Goal: Task Accomplishment & Management: Complete application form

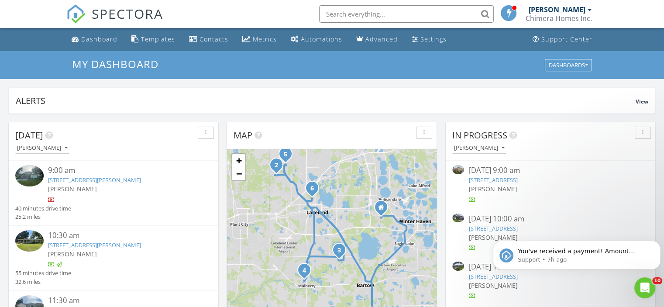
scroll to position [808, 677]
click at [370, 17] on input "text" at bounding box center [406, 13] width 175 height 17
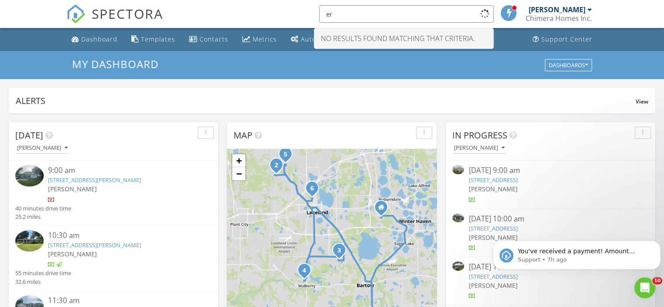
type input "e"
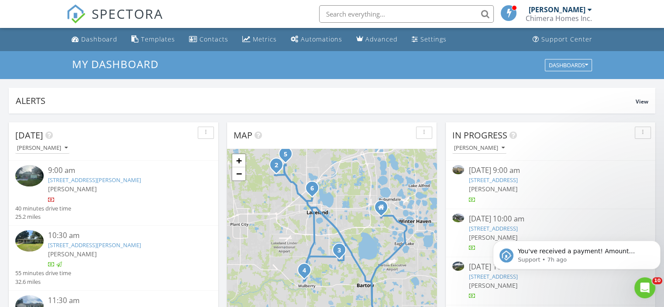
click at [539, 19] on div "Chimera Homes Inc." at bounding box center [559, 18] width 66 height 9
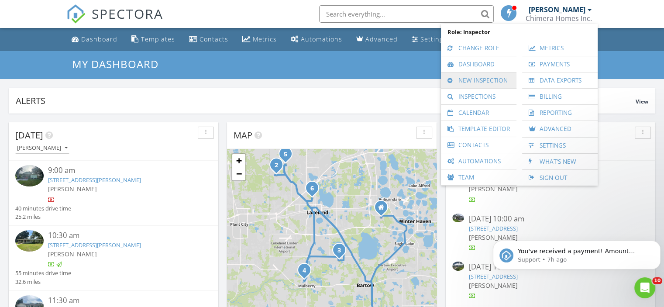
click at [493, 76] on link "New Inspection" at bounding box center [478, 80] width 67 height 16
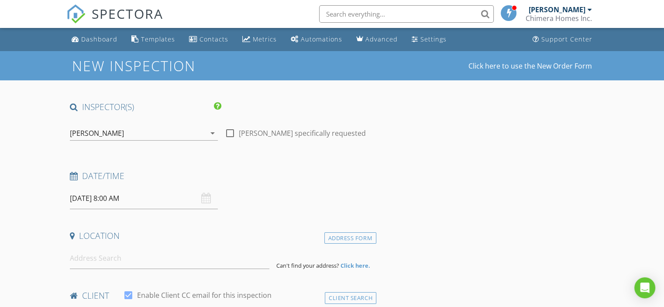
click at [141, 202] on input "08/28/2025 8:00 AM" at bounding box center [144, 198] width 148 height 21
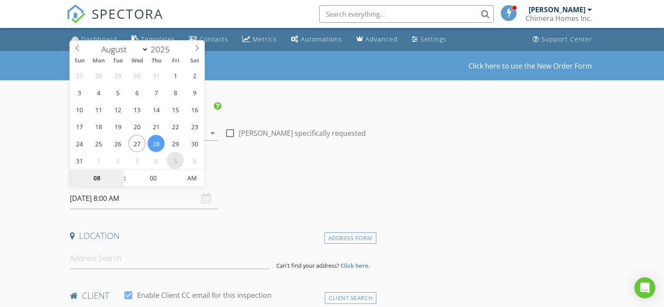
select select "8"
type input "09/05/2025 8:00 AM"
type input "09"
type input "09/05/2025 9:00 AM"
click at [123, 173] on span at bounding box center [120, 173] width 6 height 9
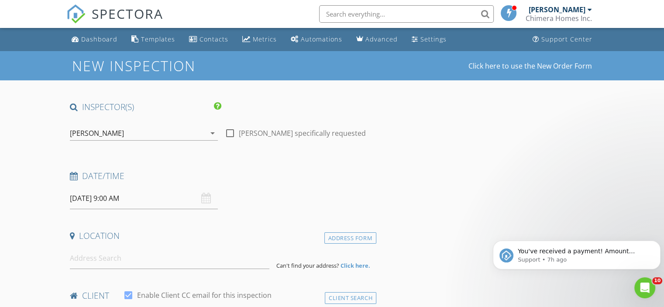
click at [326, 195] on div "Date/Time 09/05/2025 9:00 AM" at bounding box center [221, 189] width 310 height 39
click at [133, 256] on input at bounding box center [169, 258] width 199 height 21
type input "1218 West Patterson Street, Lakeland, FL, USA"
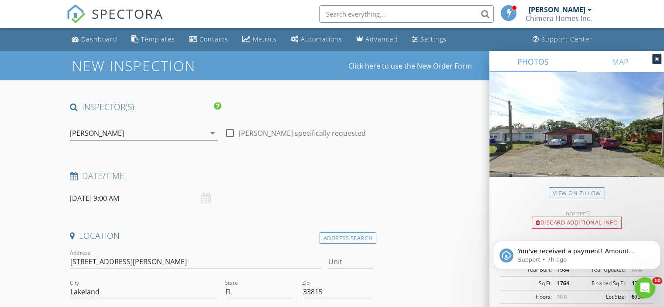
click at [655, 62] on div at bounding box center [656, 59] width 9 height 10
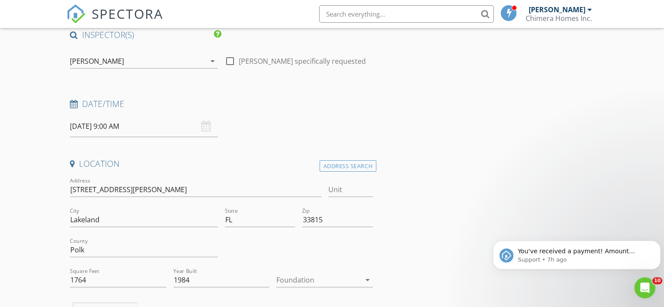
scroll to position [87, 0]
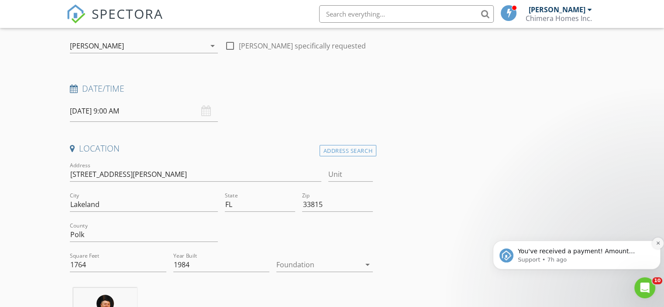
click at [659, 243] on icon "Dismiss notification" at bounding box center [658, 243] width 5 height 5
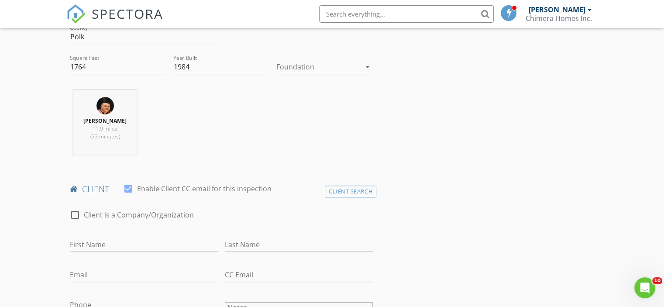
scroll to position [349, 0]
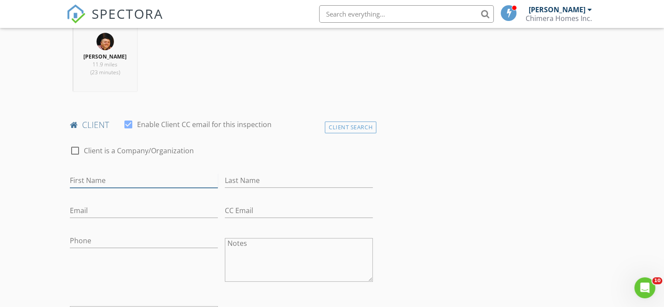
click at [91, 177] on input "First Name" at bounding box center [144, 180] width 148 height 14
type input "Shelley"
type input "Miller"
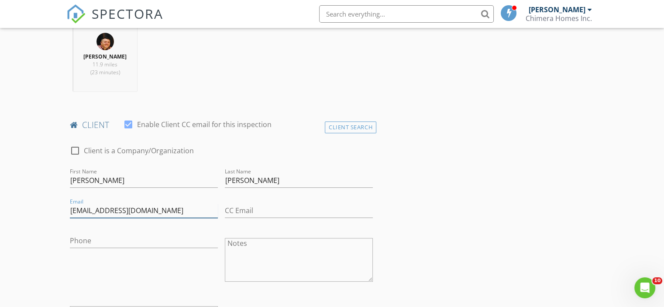
type input "shelleymiller863@hotmail.com"
click at [107, 237] on input "Phone" at bounding box center [144, 241] width 148 height 14
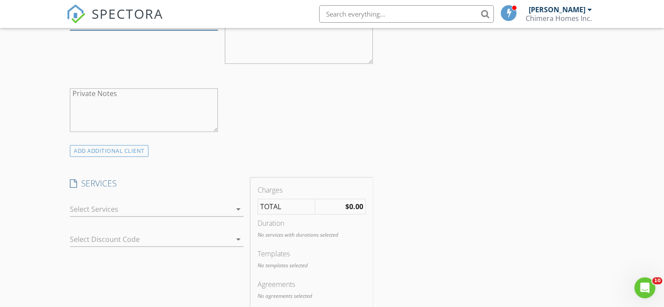
scroll to position [567, 0]
type input "863-812-6704"
click at [144, 205] on div at bounding box center [151, 209] width 162 height 14
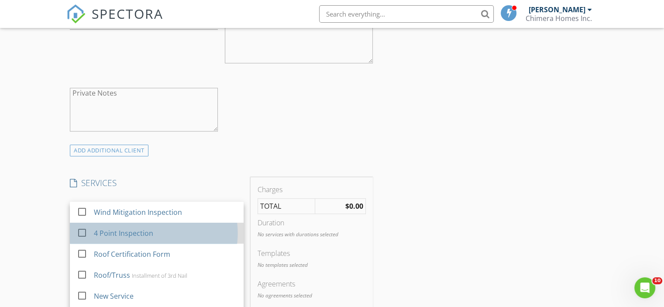
click at [122, 234] on div "4 Point Inspection" at bounding box center [123, 233] width 59 height 10
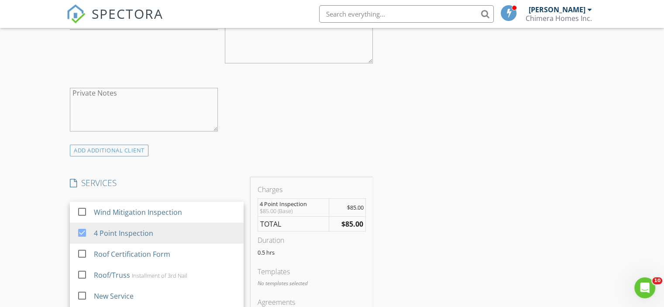
click at [155, 175] on div "INSPECTOR(S) check_box Josh Whittenton PRIMARY Josh Whittenton arrow_drop_down …" at bounding box center [221, 233] width 310 height 1399
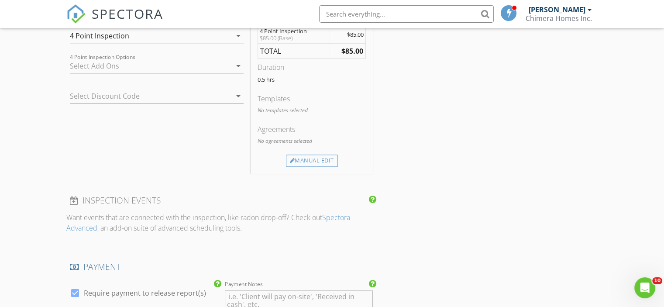
scroll to position [655, 0]
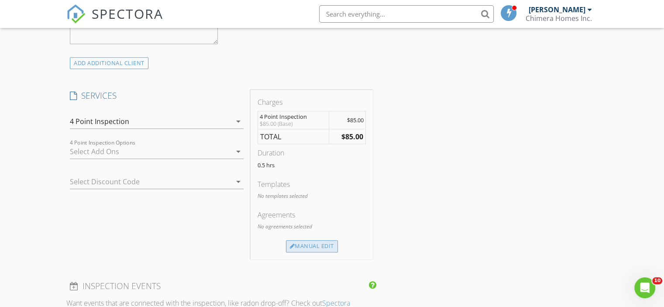
click at [312, 244] on div "Manual Edit" at bounding box center [312, 246] width 52 height 12
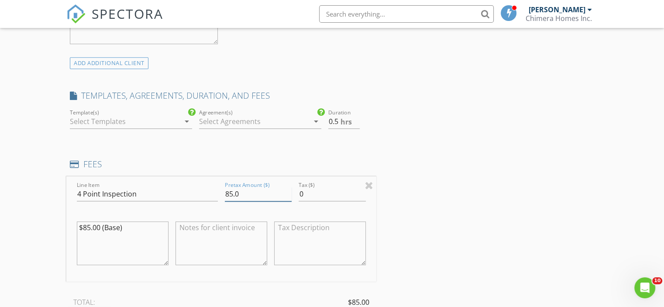
drag, startPoint x: 241, startPoint y: 191, endPoint x: 220, endPoint y: 185, distance: 21.8
click at [220, 185] on div "Line Item 4 Point Inspection Pretax Amount ($) 85.0 Tax ($) 0 $85.00 (Base)" at bounding box center [221, 228] width 310 height 105
type input "100.00"
drag, startPoint x: 100, startPoint y: 227, endPoint x: 84, endPoint y: 223, distance: 15.7
click at [84, 223] on textarea "$85.00 (Base)" at bounding box center [123, 243] width 92 height 44
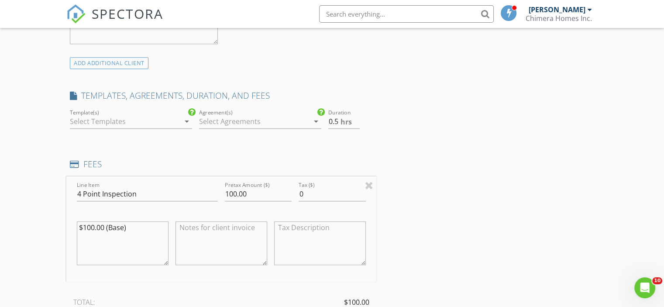
click at [110, 225] on textarea "$100.00 (Base)" at bounding box center [123, 243] width 92 height 44
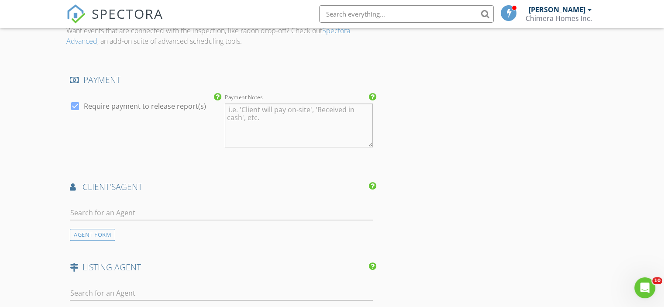
scroll to position [1048, 0]
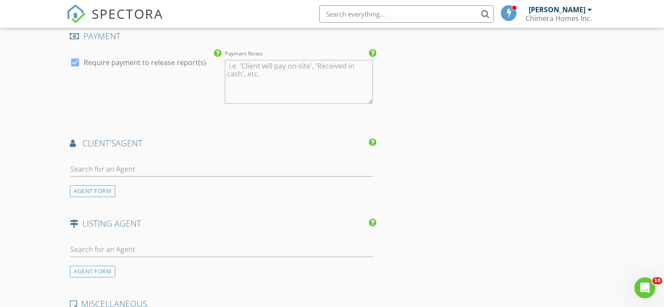
type textarea "$100.00 ( Duplex Base)"
click at [144, 167] on input "text" at bounding box center [221, 169] width 303 height 14
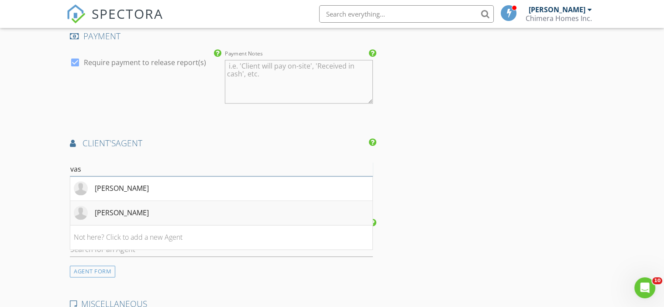
type input "vas"
click at [128, 207] on div "Vasthi Laurore" at bounding box center [122, 212] width 54 height 10
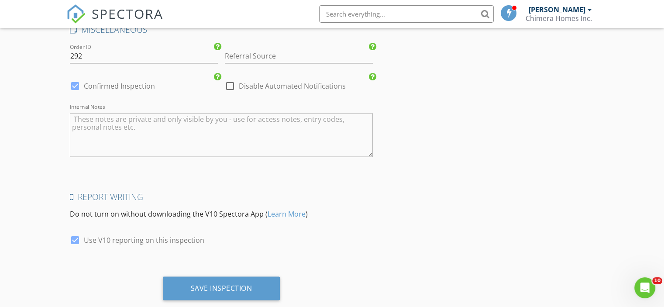
scroll to position [1528, 0]
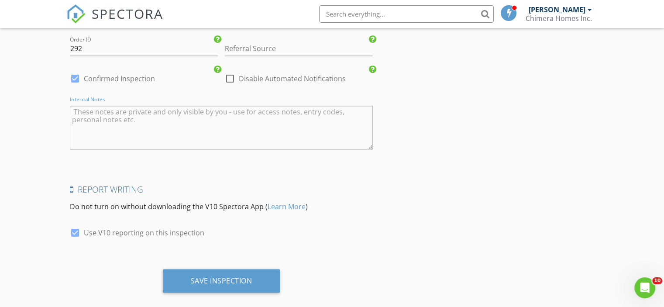
click at [129, 109] on textarea "Internal Notes" at bounding box center [221, 128] width 303 height 44
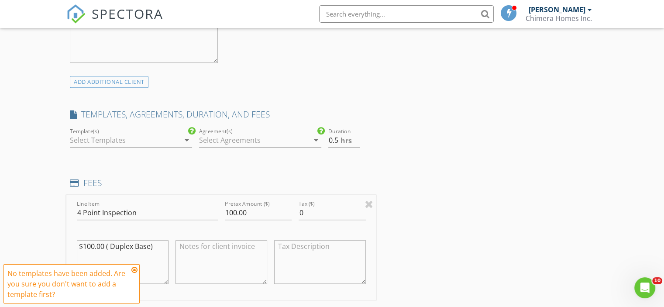
scroll to position [621, 0]
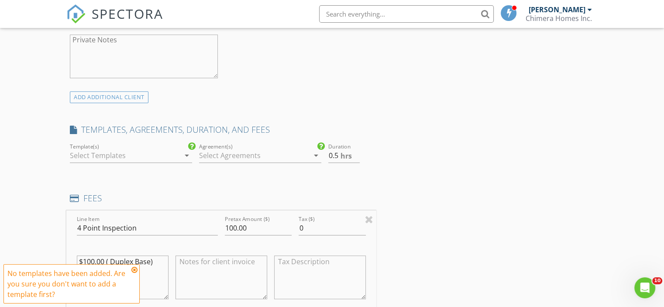
type textarea "4pt- Lakeland"
click at [158, 155] on div at bounding box center [125, 155] width 110 height 14
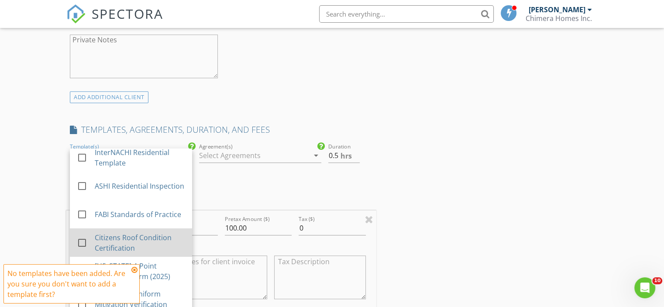
scroll to position [664, 0]
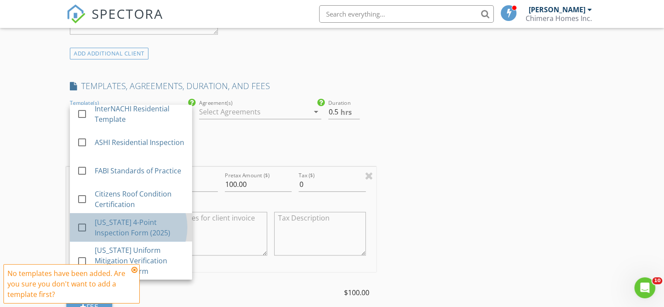
click at [149, 220] on div "Florida 4-Point Inspection Form (2025)" at bounding box center [140, 227] width 90 height 21
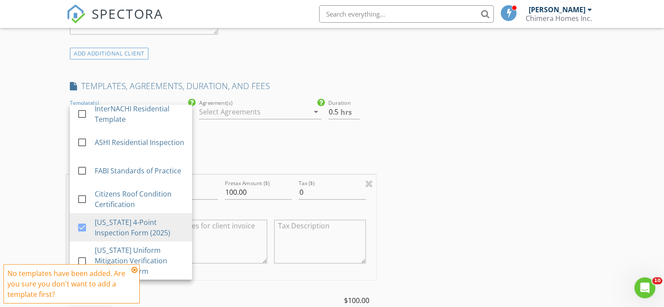
click at [402, 118] on div "INSPECTOR(S) check_box Josh Whittenton PRIMARY Josh Whittenton arrow_drop_down …" at bounding box center [331, 303] width 531 height 1733
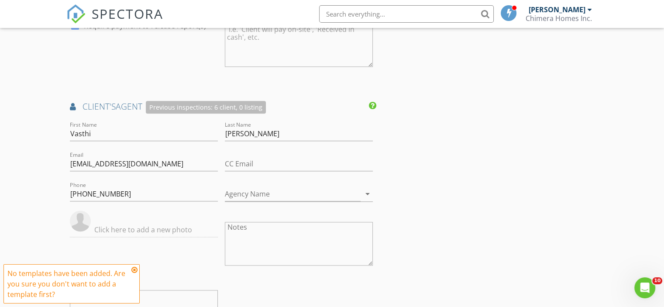
scroll to position [1101, 0]
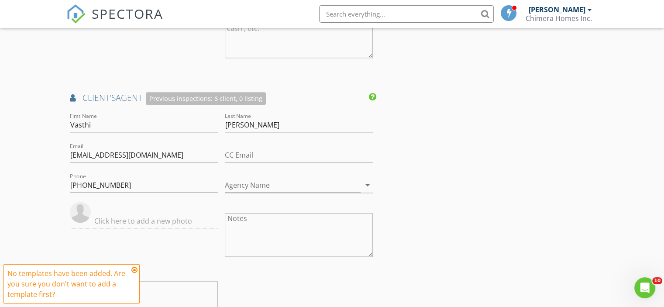
click at [133, 270] on icon at bounding box center [134, 269] width 6 height 7
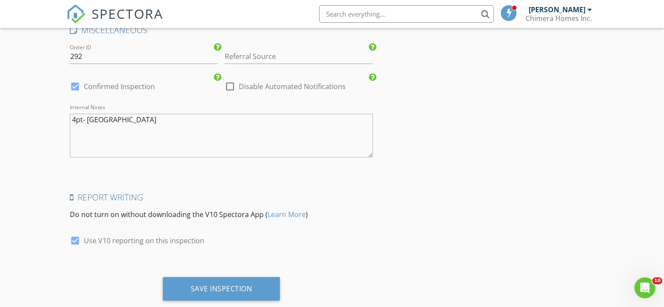
scroll to position [1545, 0]
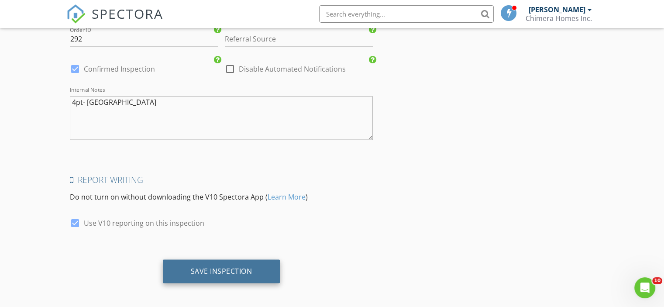
click at [205, 268] on div "Save Inspection" at bounding box center [222, 270] width 62 height 9
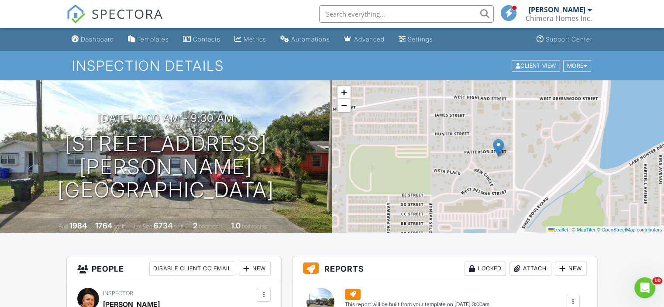
click at [548, 17] on div "Chimera Homes Inc." at bounding box center [559, 18] width 66 height 9
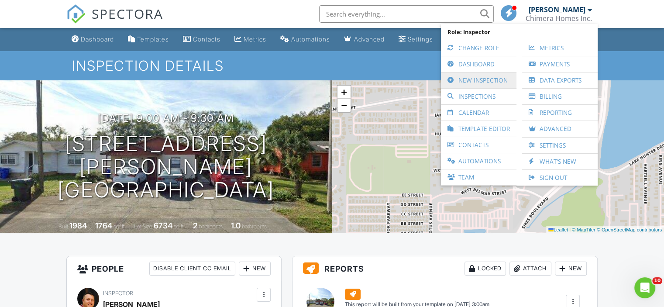
click at [487, 81] on link "New Inspection" at bounding box center [478, 80] width 67 height 16
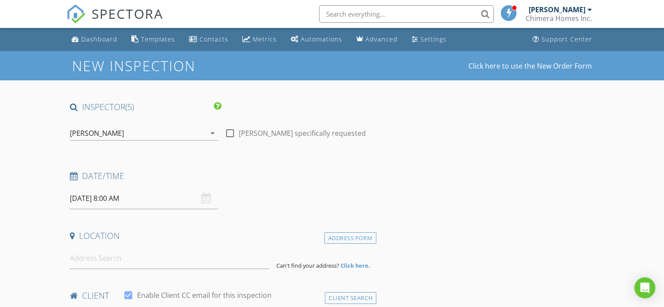
click at [112, 201] on input "08/28/2025 8:00 AM" at bounding box center [144, 198] width 148 height 21
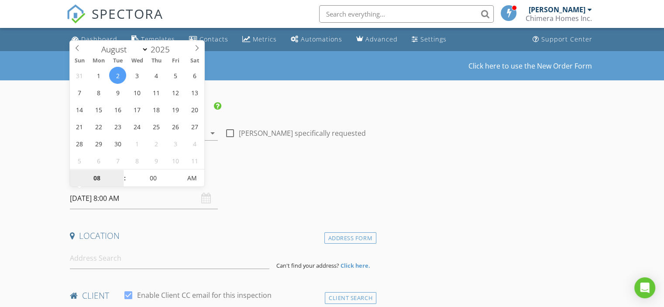
select select "8"
type input "09/02/2025 8:00 AM"
type input "09"
type input "09/02/2025 9:00 AM"
click at [119, 171] on span at bounding box center [120, 173] width 6 height 9
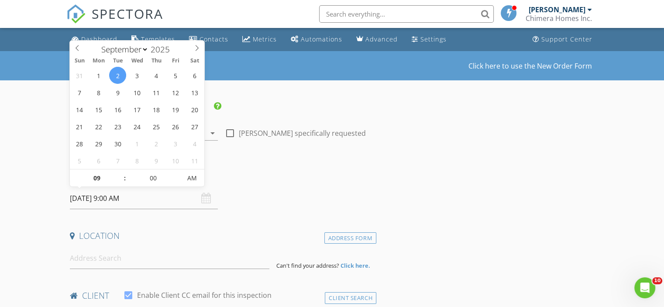
click at [285, 193] on div "Date/Time 09/02/2025 9:00 AM" at bounding box center [221, 189] width 310 height 39
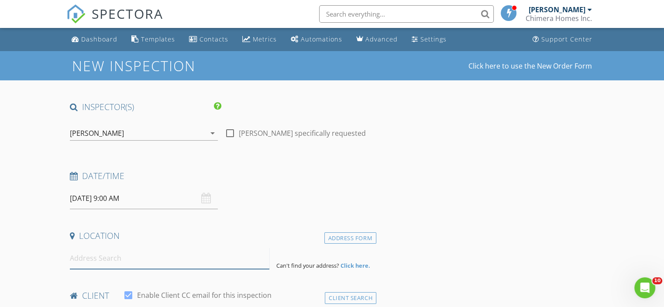
click at [116, 251] on input at bounding box center [169, 258] width 199 height 21
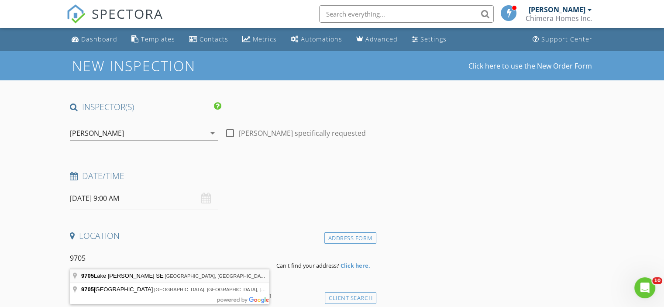
type input "9705 Lake Bess Rd SE, Winter Haven, FL, USA"
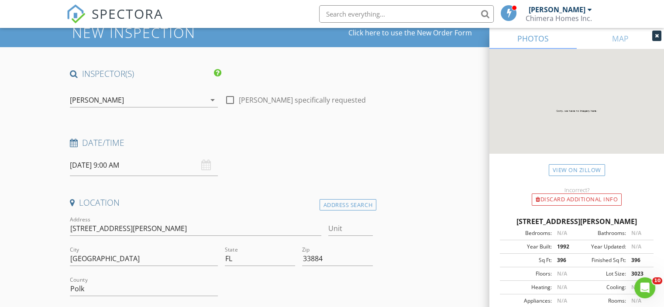
scroll to position [87, 0]
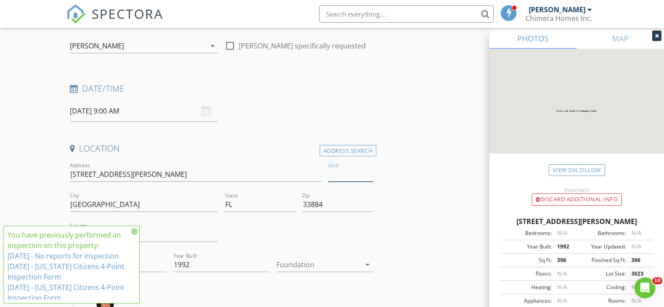
click at [350, 171] on input "Unit" at bounding box center [350, 174] width 45 height 14
type input "830"
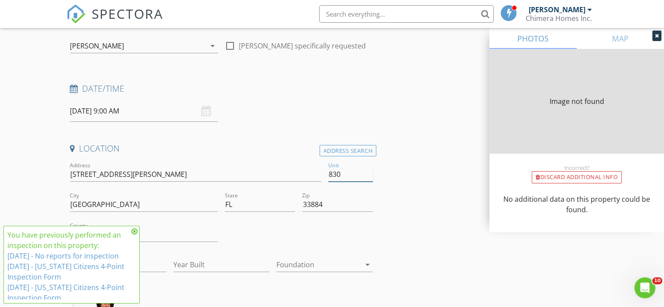
type input "432"
type input "1986"
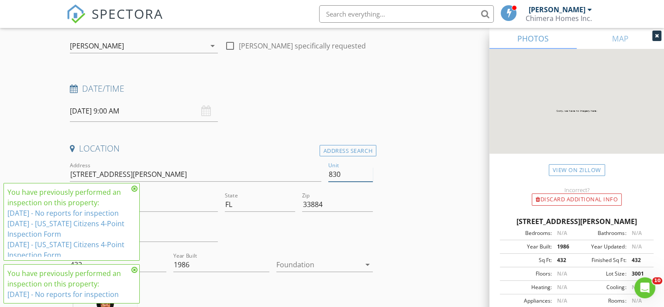
type input "830"
click at [135, 186] on icon at bounding box center [134, 188] width 6 height 7
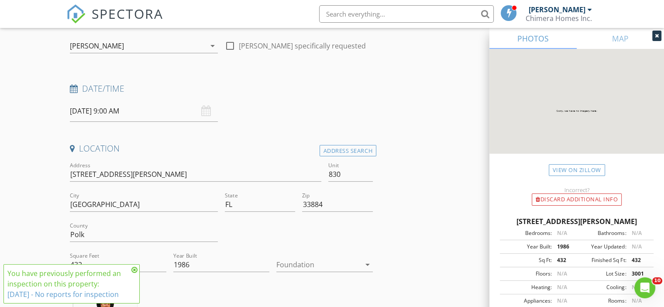
click at [134, 272] on icon at bounding box center [134, 269] width 6 height 7
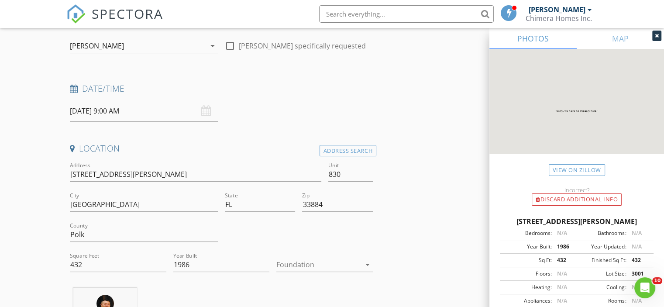
click at [654, 38] on div at bounding box center [656, 36] width 9 height 10
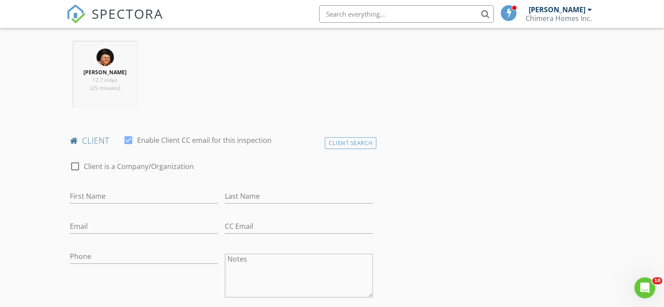
scroll to position [349, 0]
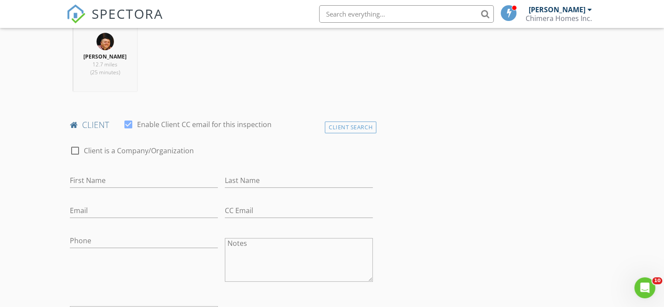
click at [119, 170] on div "First Name" at bounding box center [144, 182] width 148 height 28
click at [115, 177] on input "First Name" at bounding box center [144, 180] width 148 height 14
type input "[PERSON_NAME]"
click at [87, 244] on input "Phone" at bounding box center [144, 241] width 148 height 14
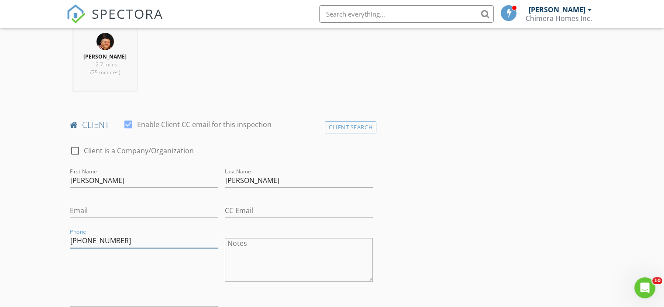
type input "[PHONE_NUMBER]"
click at [92, 207] on input "Email" at bounding box center [144, 210] width 148 height 14
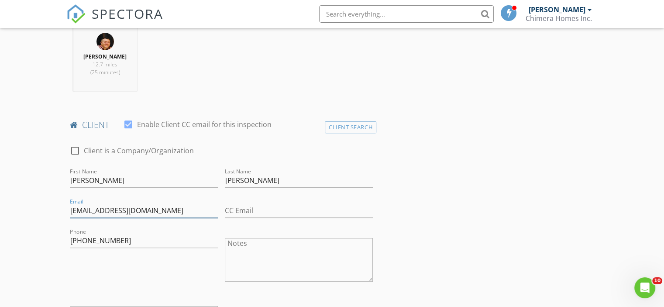
type input "[EMAIL_ADDRESS][DOMAIN_NAME]"
click at [253, 263] on textarea "Notes" at bounding box center [299, 260] width 148 height 44
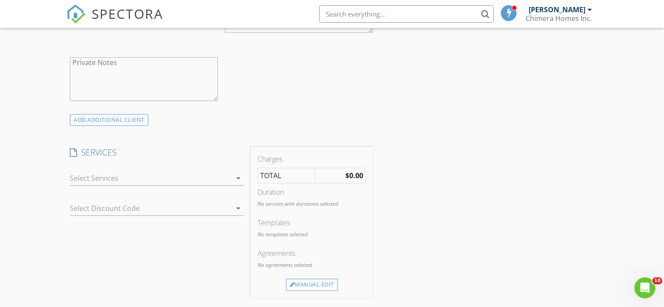
scroll to position [611, 0]
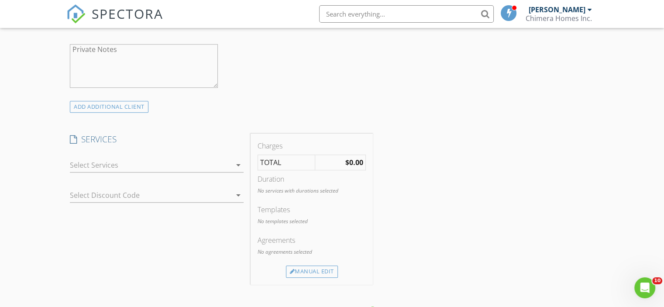
type textarea "check linoleum by counters in kitchen and bathroom"
click at [149, 166] on div at bounding box center [151, 165] width 162 height 14
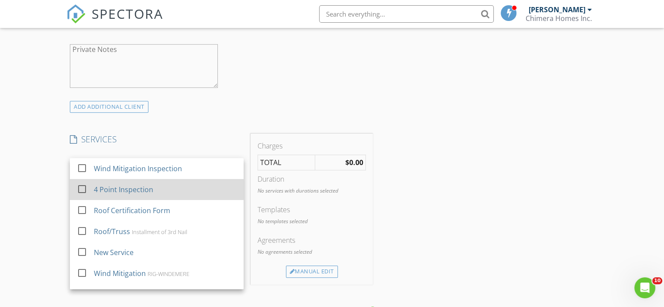
click at [102, 188] on div "4 Point Inspection" at bounding box center [123, 189] width 59 height 10
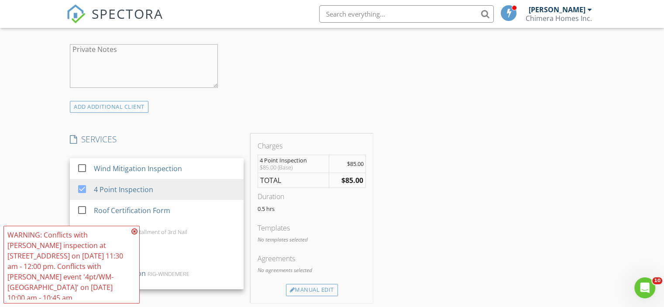
click at [62, 185] on div "New Inspection Click here to use the New Order Form INSPECTOR(S) check_box Josh…" at bounding box center [332, 200] width 664 height 1521
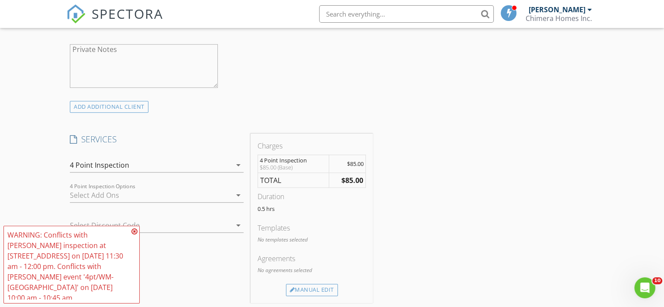
click at [136, 233] on icon at bounding box center [134, 231] width 6 height 7
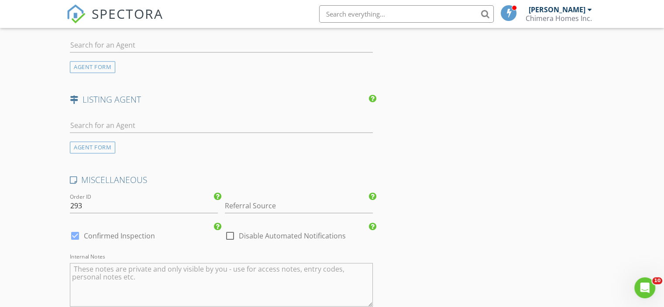
scroll to position [1135, 0]
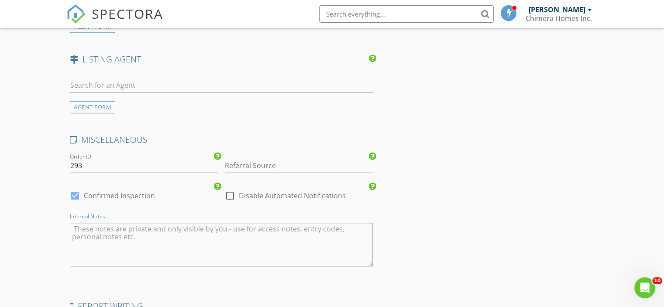
click at [162, 228] on textarea "Internal Notes" at bounding box center [221, 245] width 303 height 44
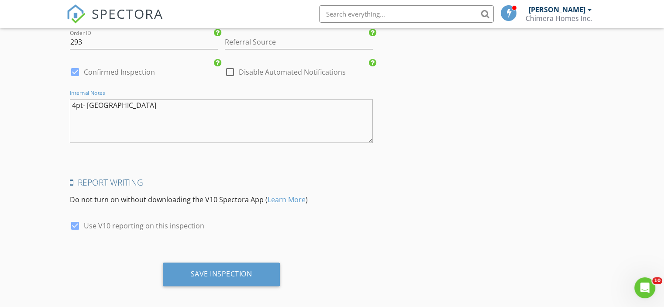
scroll to position [1262, 0]
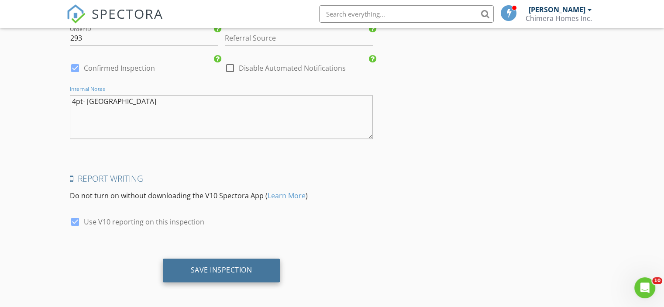
type textarea "4pt- [GEOGRAPHIC_DATA]"
click at [224, 269] on div "Save Inspection" at bounding box center [222, 269] width 62 height 9
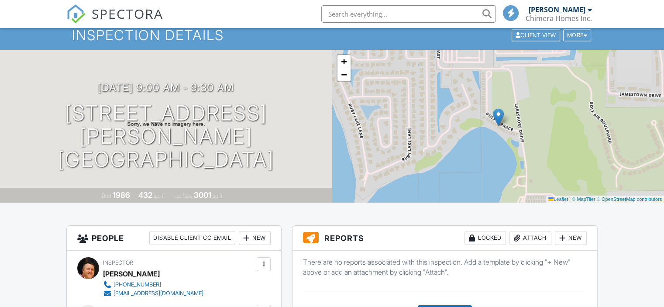
scroll to position [87, 0]
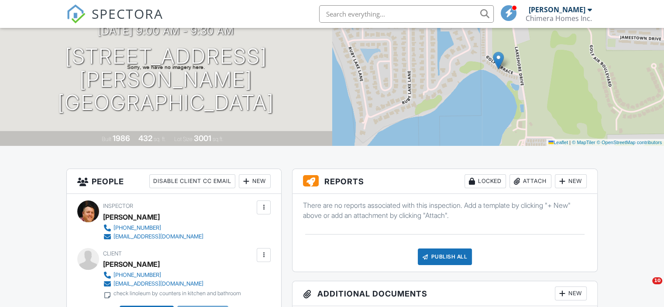
click at [561, 176] on div "New" at bounding box center [571, 181] width 32 height 14
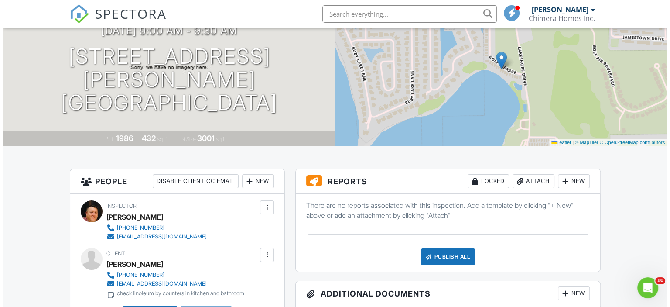
scroll to position [0, 0]
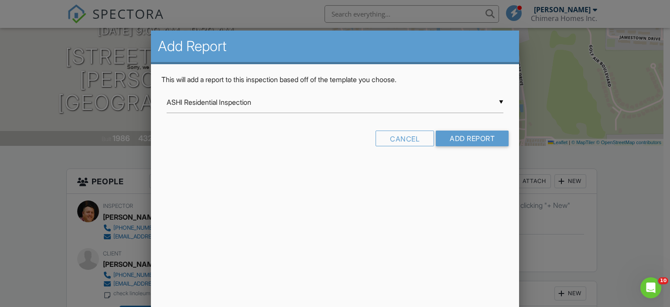
click at [295, 104] on div "▼ ASHI Residential Inspection ASHI Residential Inspection FABI Standards of Pra…" at bounding box center [335, 102] width 337 height 21
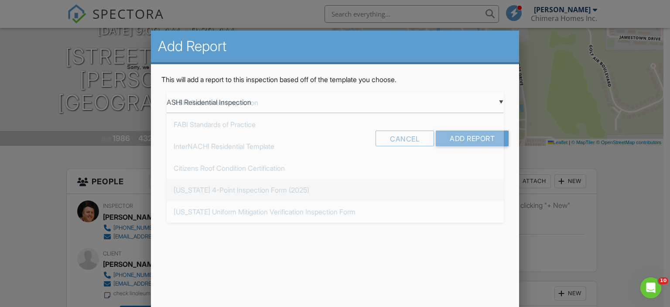
click at [247, 185] on span "[US_STATE] 4-Point Inspection Form (2025)" at bounding box center [335, 190] width 337 height 22
type input "[US_STATE] 4-Point Inspection Form (2025)"
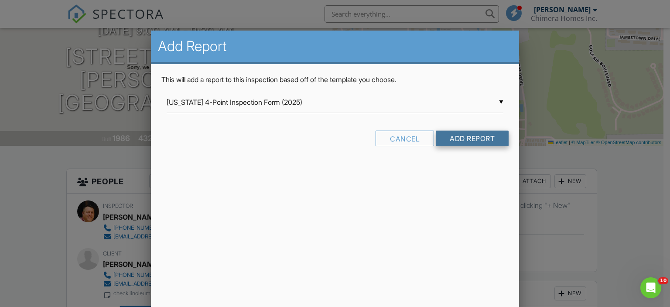
click at [454, 141] on input "Add Report" at bounding box center [472, 139] width 73 height 16
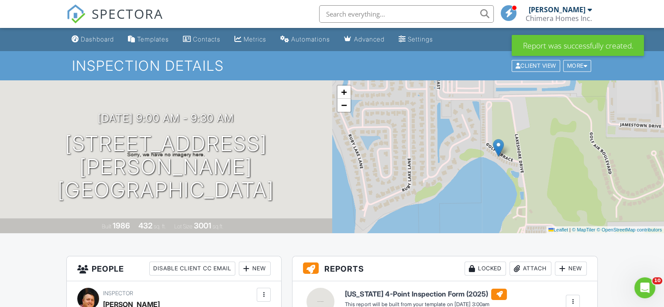
click at [551, 17] on div "Chimera Homes Inc." at bounding box center [559, 18] width 66 height 9
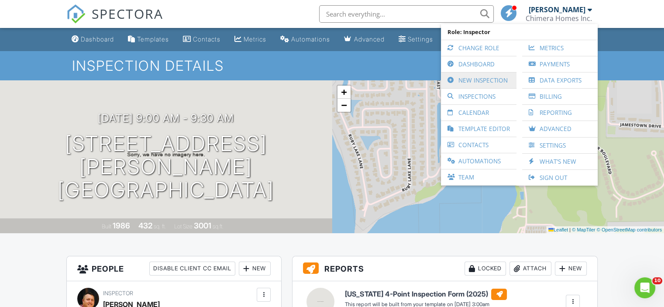
click at [472, 78] on link "New Inspection" at bounding box center [478, 80] width 67 height 16
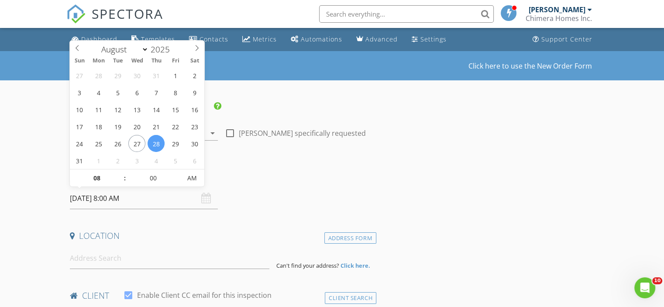
click at [111, 199] on input "[DATE] 8:00 AM" at bounding box center [144, 198] width 148 height 21
select select "8"
type input "[DATE] 8:00 AM"
type input "09"
type input "[DATE] 9:00 AM"
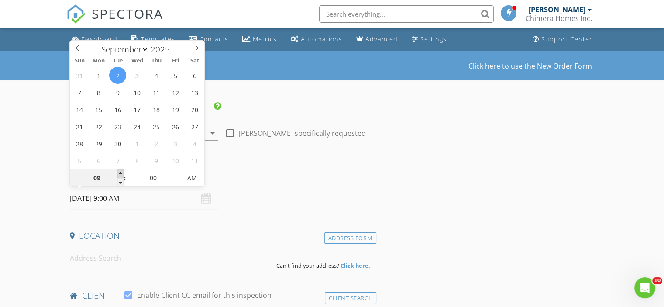
click at [120, 174] on span at bounding box center [120, 173] width 6 height 9
type input "10"
type input "[DATE] 10:00 AM"
click at [120, 174] on span at bounding box center [120, 173] width 6 height 9
type input "11"
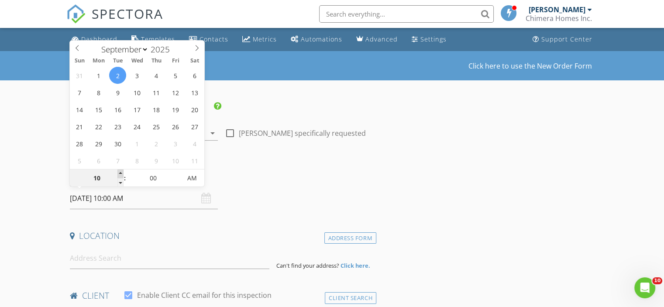
type input "[DATE] 11:00 AM"
click at [120, 174] on span at bounding box center [120, 173] width 6 height 9
type input "12"
type input "[DATE] 12:00 PM"
click at [120, 174] on span at bounding box center [120, 173] width 6 height 9
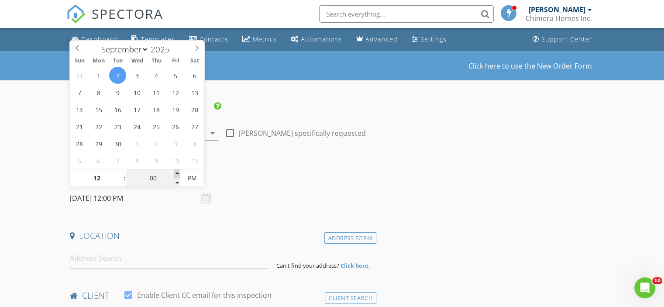
type input "05"
type input "[DATE] 12:05 PM"
click at [179, 171] on span at bounding box center [177, 173] width 6 height 9
type input "10"
type input "[DATE] 12:10 PM"
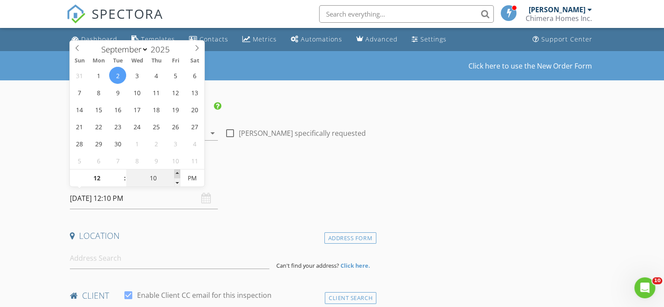
click at [179, 171] on span at bounding box center [177, 173] width 6 height 9
type input "15"
type input "09/02/2025 12:15 PM"
click at [179, 171] on span at bounding box center [177, 173] width 6 height 9
type input "20"
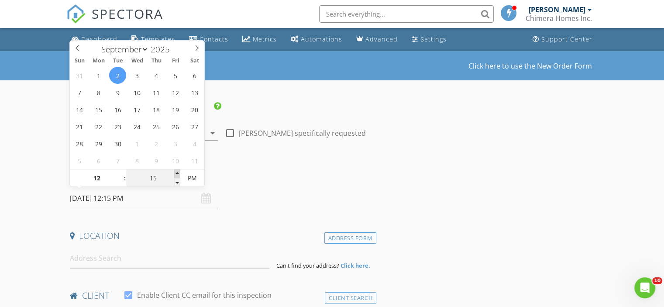
type input "09/02/2025 12:20 PM"
click at [179, 171] on span at bounding box center [177, 173] width 6 height 9
type input "25"
type input "09/02/2025 12:25 PM"
click at [179, 171] on span at bounding box center [177, 173] width 6 height 9
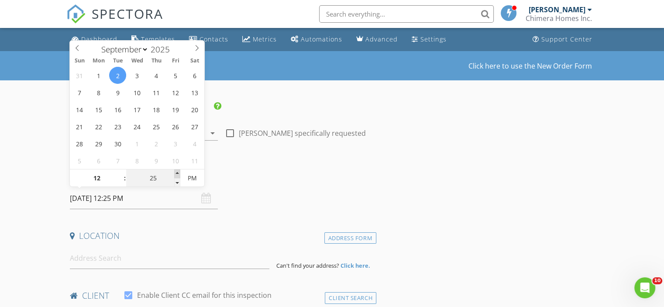
type input "30"
type input "09/02/2025 12:30 PM"
click at [179, 171] on span at bounding box center [177, 173] width 6 height 9
type input "35"
type input "09/02/2025 12:35 PM"
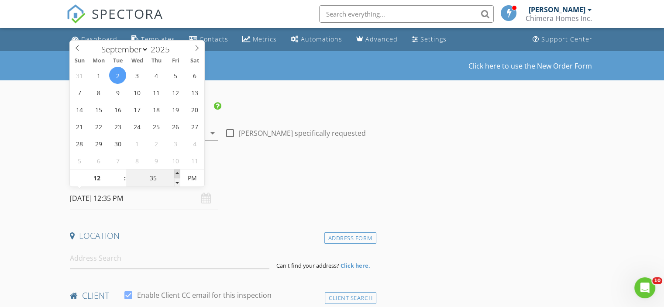
click at [179, 171] on span at bounding box center [177, 173] width 6 height 9
type input "40"
type input "09/02/2025 12:40 PM"
click at [179, 171] on span at bounding box center [177, 173] width 6 height 9
type input "45"
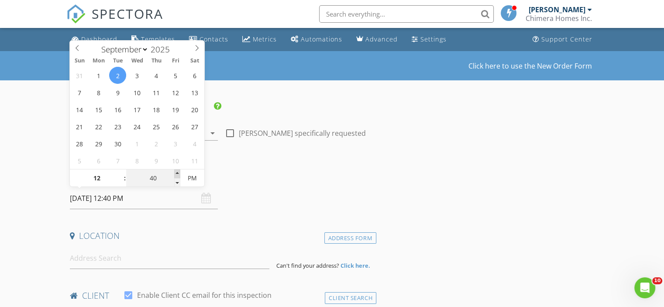
type input "[DATE] 12:45 PM"
click at [179, 171] on span at bounding box center [177, 173] width 6 height 9
click at [255, 172] on h4 "Date/Time" at bounding box center [221, 175] width 303 height 11
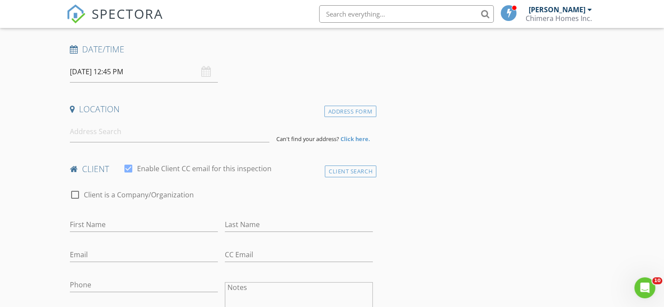
scroll to position [131, 0]
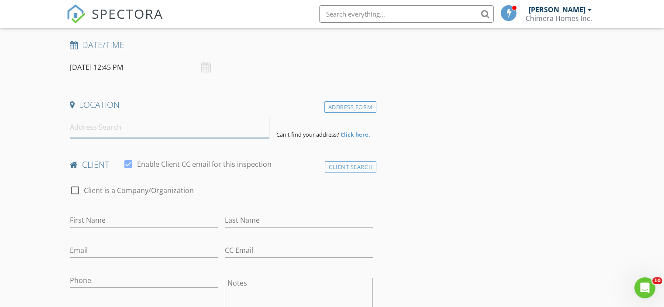
click at [105, 127] on input at bounding box center [169, 127] width 199 height 21
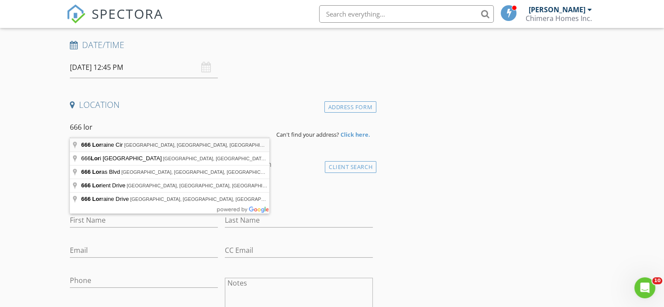
type input "666 Lorraine Cir, Lake Wales, FL, USA"
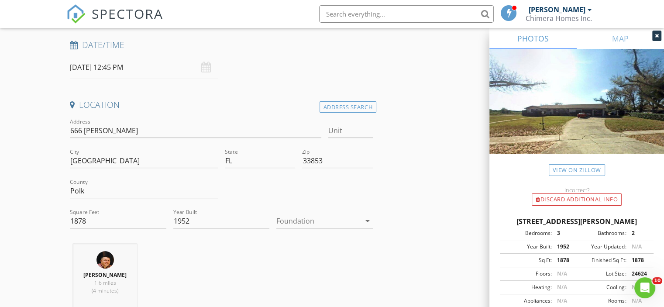
click at [654, 31] on div at bounding box center [656, 36] width 9 height 10
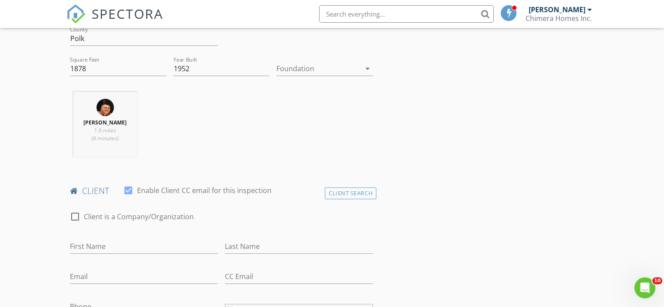
scroll to position [306, 0]
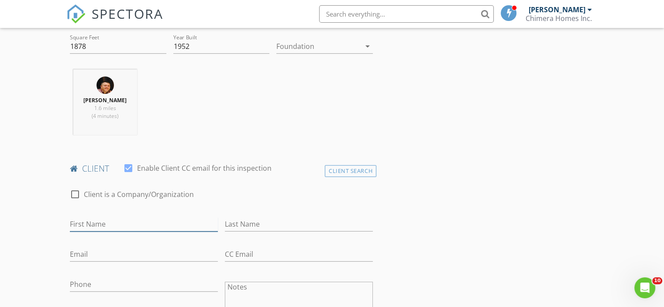
click at [106, 220] on input "First Name" at bounding box center [144, 224] width 148 height 14
click at [104, 227] on input "First Name" at bounding box center [144, 224] width 148 height 14
paste input "Ralph & Karen"
type input "Ralph & Karen"
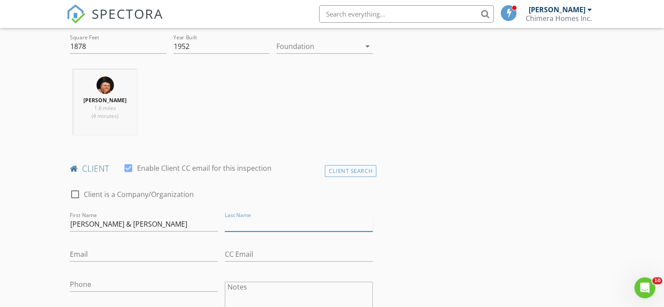
click at [248, 223] on input "Last Name" at bounding box center [299, 224] width 148 height 14
type input "Pickles"
click at [93, 283] on input "Phone" at bounding box center [144, 284] width 148 height 14
click at [83, 286] on input "Phone" at bounding box center [144, 284] width 148 height 14
paste input "863-676-4888"
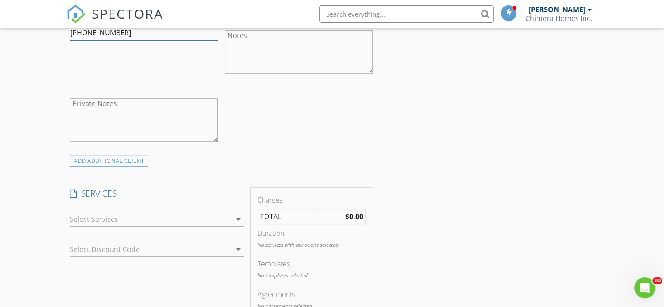
scroll to position [567, 0]
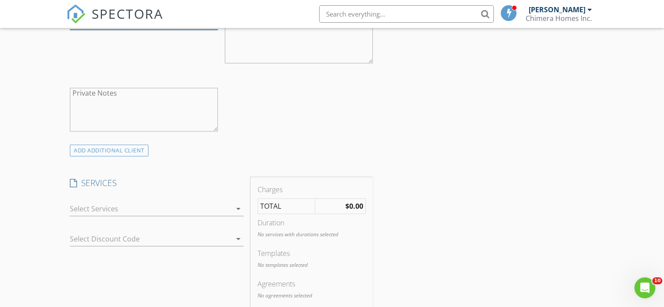
type input "863-676-4888"
click at [103, 203] on div at bounding box center [151, 209] width 162 height 14
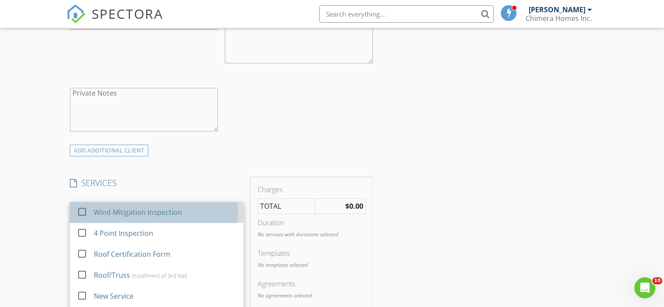
click at [103, 208] on div "Wind Mitigation Inspection" at bounding box center [138, 212] width 88 height 10
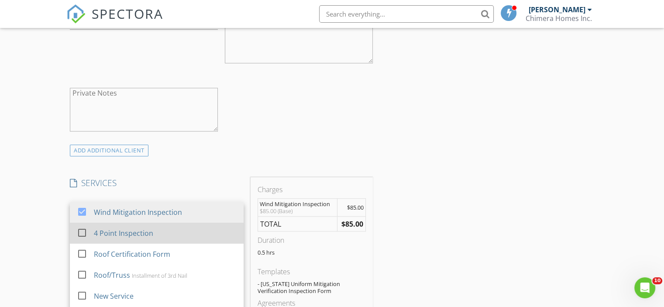
click at [103, 228] on div "4 Point Inspection" at bounding box center [123, 233] width 59 height 10
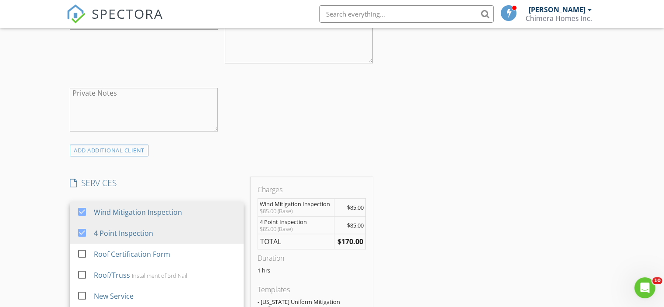
click at [183, 169] on div "INSPECTOR(S) check_box Josh Whittenton PRIMARY Josh Whittenton arrow_drop_down …" at bounding box center [221, 242] width 310 height 1417
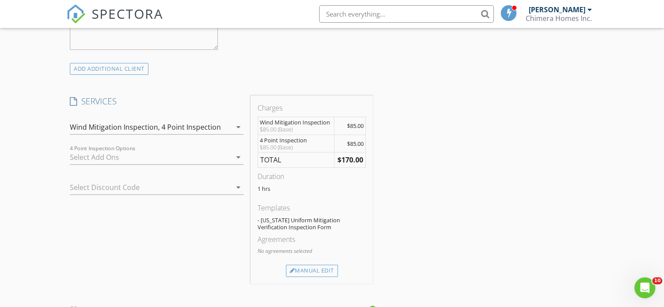
scroll to position [655, 0]
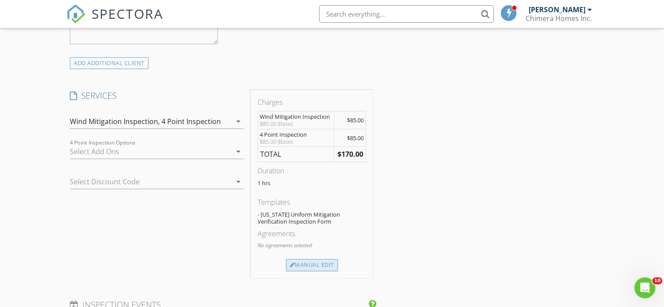
click at [299, 259] on div "Manual Edit" at bounding box center [312, 265] width 52 height 12
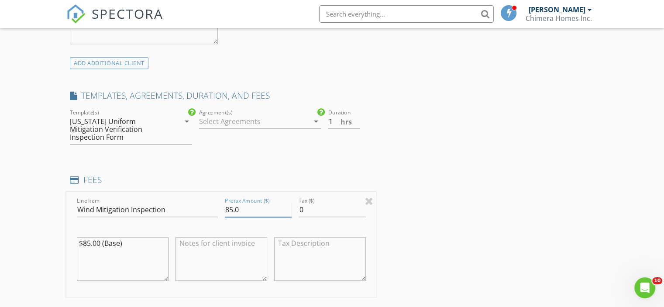
drag, startPoint x: 240, startPoint y: 202, endPoint x: 196, endPoint y: 203, distance: 44.5
click at [196, 203] on div "Line Item Wind Mitigation Inspection Pretax Amount ($) 85.0 Tax ($) 0 $85.00 (B…" at bounding box center [221, 244] width 310 height 105
type input "75.00"
click at [207, 165] on div "INSPECTOR(S) check_box Josh Whittenton PRIMARY Josh Whittenton arrow_drop_down …" at bounding box center [221, 252] width 310 height 1610
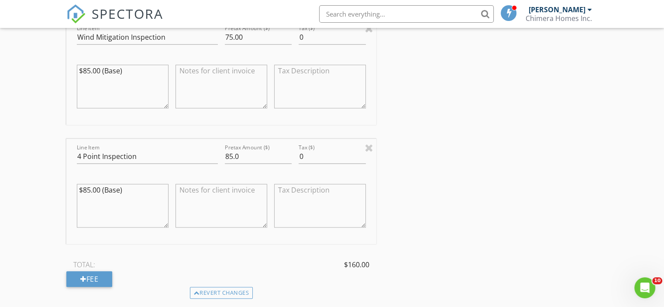
scroll to position [829, 0]
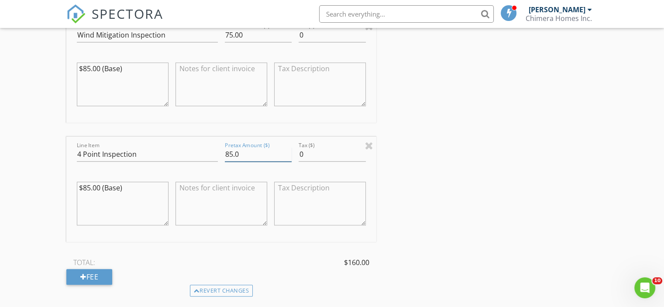
drag, startPoint x: 242, startPoint y: 146, endPoint x: 180, endPoint y: 146, distance: 62.0
click at [180, 146] on div "Line Item 4 Point Inspection Pretax Amount ($) 85.0 Tax ($) 0 $85.00 (Base)" at bounding box center [221, 189] width 310 height 105
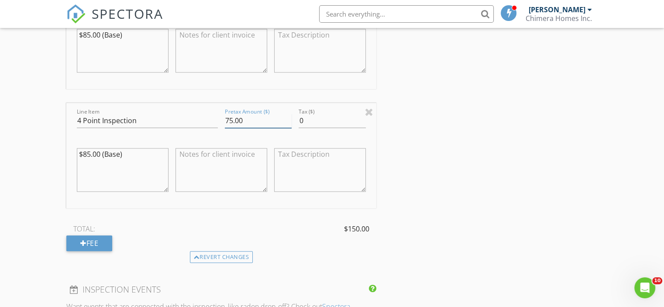
scroll to position [917, 0]
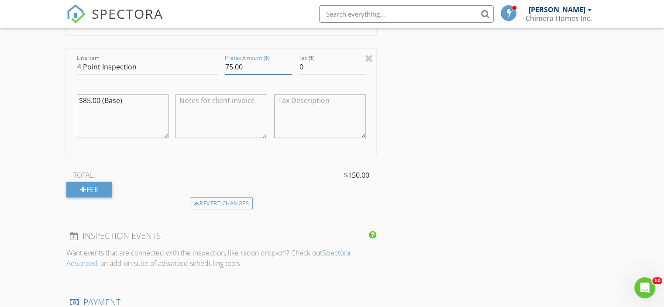
type input "75.00"
click at [155, 197] on div "Revert changes" at bounding box center [221, 203] width 310 height 12
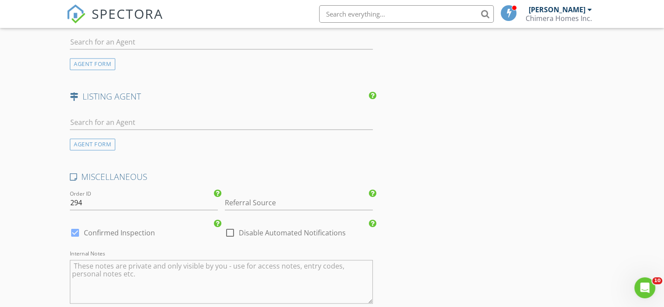
scroll to position [1222, 0]
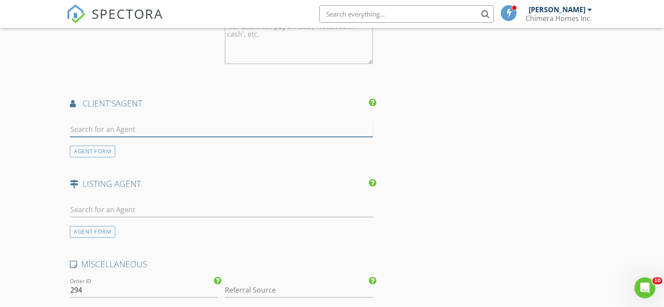
click at [143, 123] on input "text" at bounding box center [221, 129] width 303 height 14
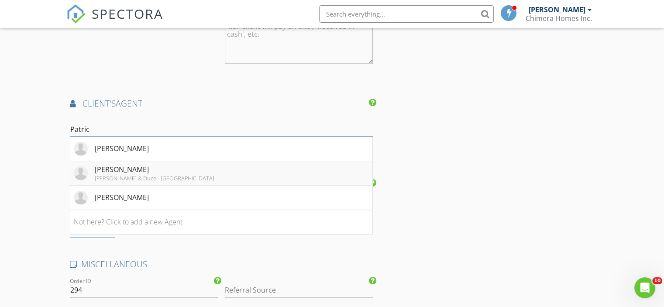
type input "Patric"
click at [110, 164] on div "[PERSON_NAME]" at bounding box center [155, 169] width 120 height 10
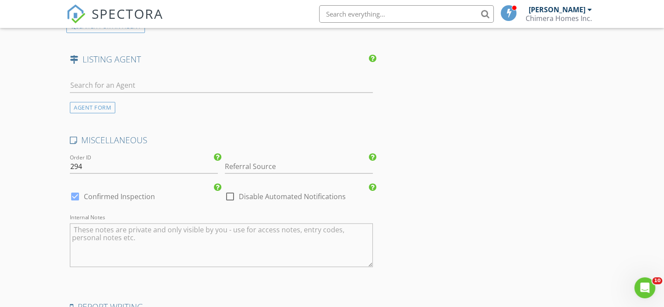
scroll to position [1571, 0]
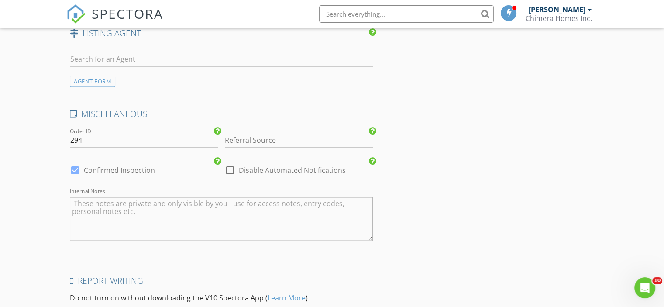
click at [151, 201] on textarea "Internal Notes" at bounding box center [221, 219] width 303 height 44
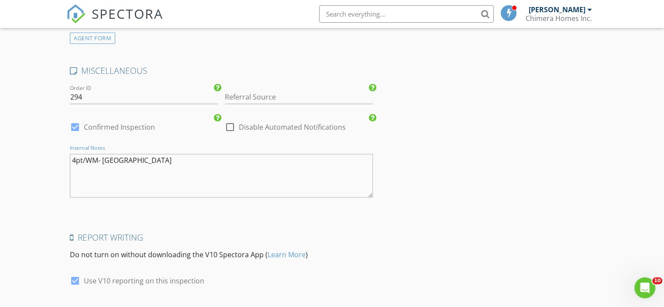
scroll to position [1664, 0]
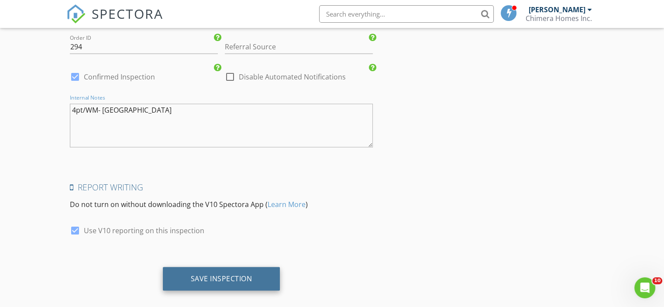
type textarea "4pt/WM- Lake Wales"
click at [191, 274] on div "Save Inspection" at bounding box center [222, 278] width 62 height 9
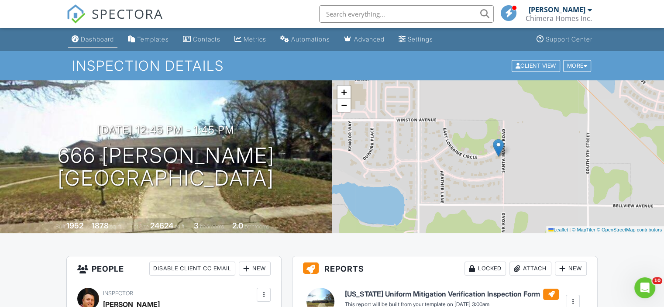
click at [103, 36] on div "Dashboard" at bounding box center [97, 38] width 33 height 7
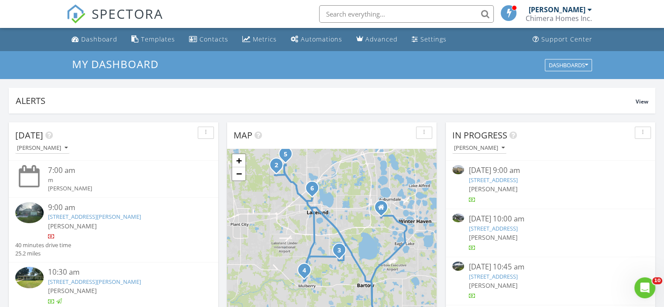
click at [538, 12] on div "[PERSON_NAME]" at bounding box center [557, 9] width 57 height 9
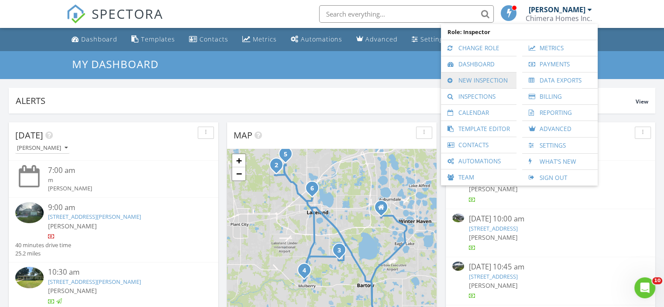
click at [471, 79] on link "New Inspection" at bounding box center [478, 80] width 67 height 16
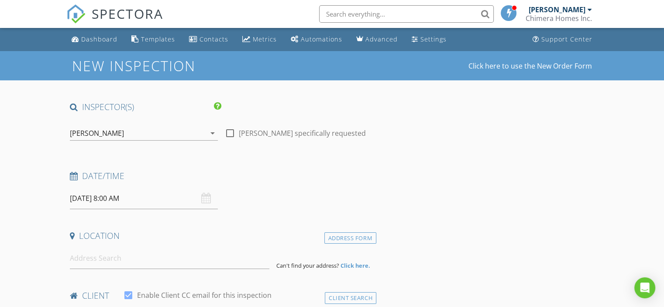
click at [144, 206] on input "[DATE] 8:00 AM" at bounding box center [144, 198] width 148 height 21
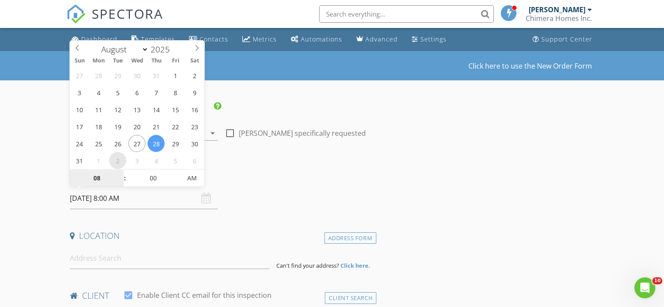
select select "8"
type input "[DATE] 8:00 AM"
type input "09"
type input "[DATE] 9:00 AM"
click at [120, 174] on span at bounding box center [120, 173] width 6 height 9
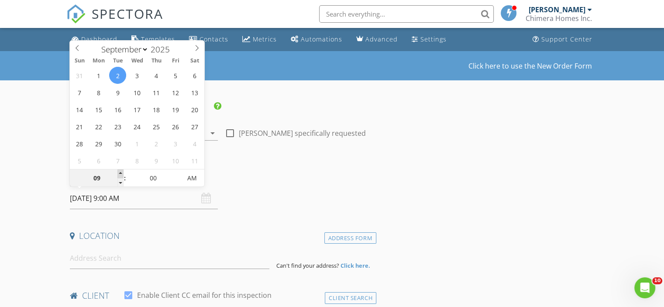
type input "10"
type input "[DATE] 10:00 AM"
click at [120, 174] on span at bounding box center [120, 173] width 6 height 9
type input "11"
type input "09/02/2025 11:00 AM"
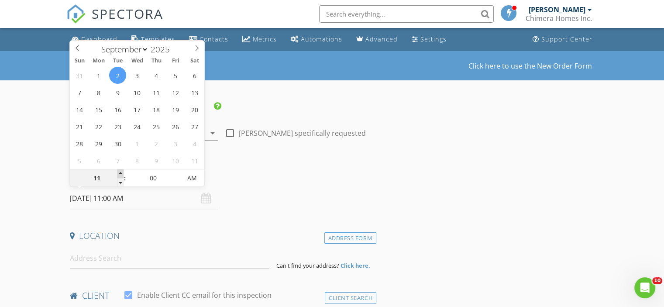
click at [120, 174] on span at bounding box center [120, 173] width 6 height 9
type input "12"
type input "09/02/2025 12:00 PM"
click at [120, 174] on span at bounding box center [120, 173] width 6 height 9
type input "01"
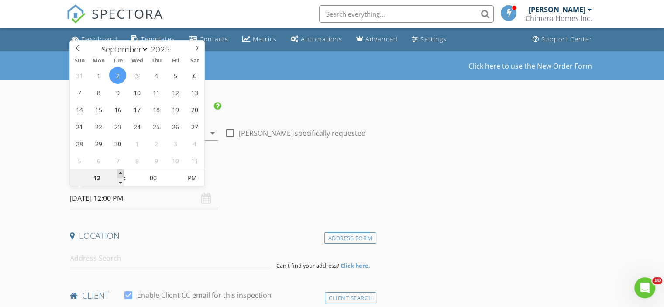
type input "09/02/2025 1:00 PM"
click at [120, 174] on span at bounding box center [120, 173] width 6 height 9
type input "02"
type input "[DATE] 2:00 PM"
click at [120, 174] on span at bounding box center [120, 173] width 6 height 9
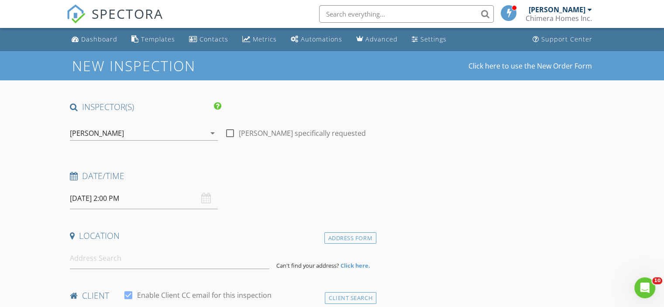
click at [268, 181] on h4 "Date/Time" at bounding box center [221, 175] width 303 height 11
click at [136, 254] on input at bounding box center [169, 258] width 199 height 21
drag, startPoint x: 112, startPoint y: 260, endPoint x: 108, endPoint y: 253, distance: 8.0
click at [110, 256] on input at bounding box center [169, 258] width 199 height 21
paste input "253 Cherrywood Drive"
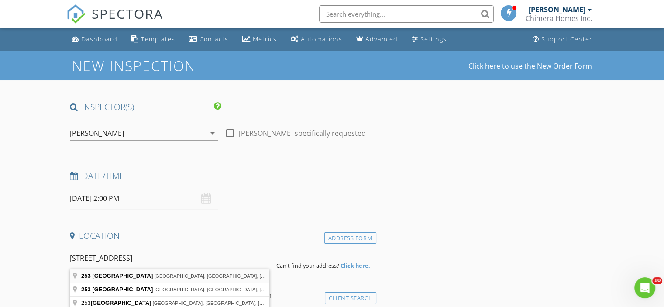
type input "253 Cherrywood Drive, Lake Wales, FL, USA"
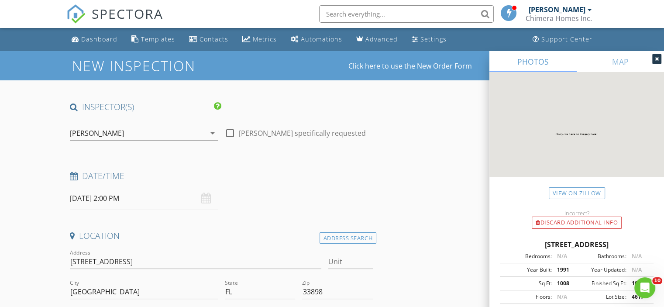
click at [657, 59] on icon at bounding box center [657, 58] width 4 height 5
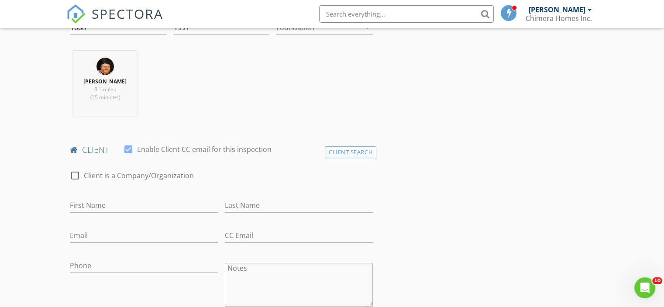
scroll to position [349, 0]
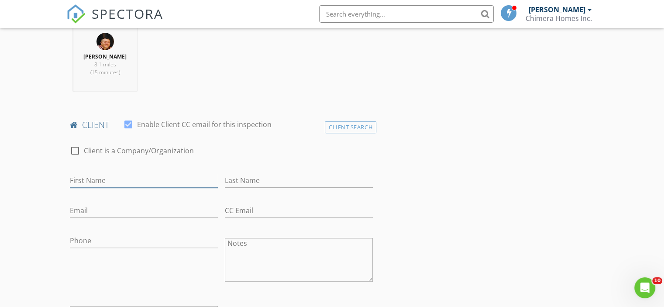
click at [100, 179] on input "First Name" at bounding box center [144, 180] width 148 height 14
type input "Stephen"
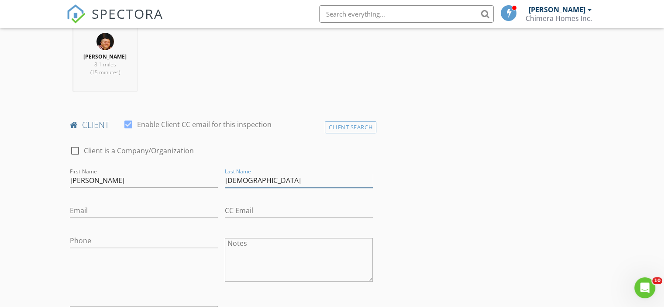
type input "Gay"
click at [115, 241] on input "Phone" at bounding box center [144, 241] width 148 height 14
paste input "207-263-6906"
type input "207-263-6906"
click at [110, 206] on input "Email" at bounding box center [144, 210] width 148 height 14
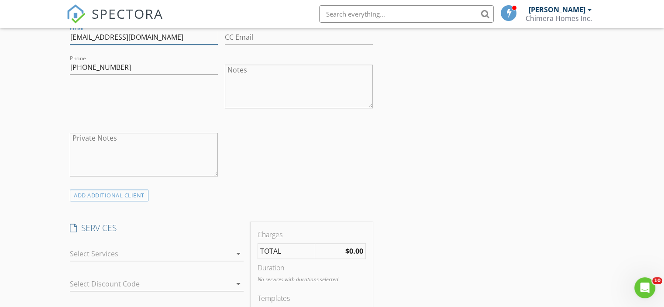
scroll to position [567, 0]
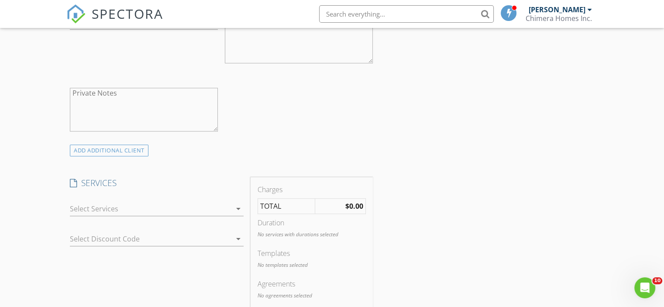
type input "sjgay62@gmail.com"
click at [111, 209] on div at bounding box center [151, 209] width 162 height 14
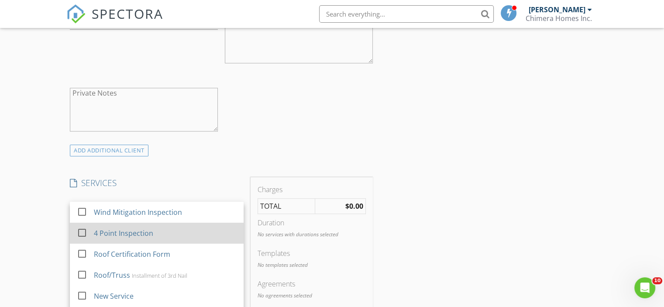
click at [110, 233] on div "4 Point Inspection" at bounding box center [123, 233] width 59 height 10
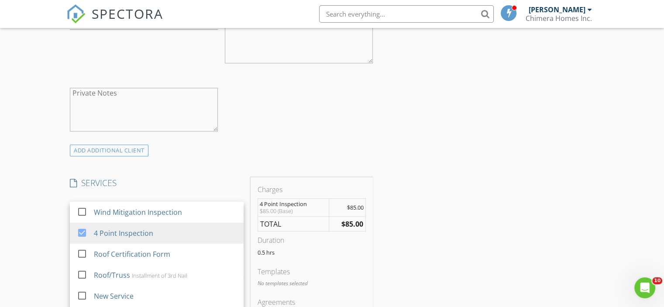
click at [155, 165] on div "INSPECTOR(S) check_box Josh Whittenton PRIMARY Josh Whittenton arrow_drop_down …" at bounding box center [221, 233] width 310 height 1399
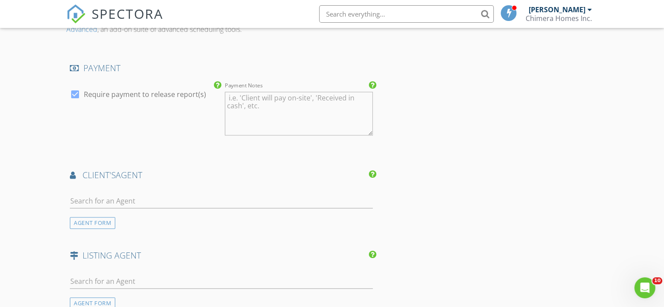
scroll to position [960, 0]
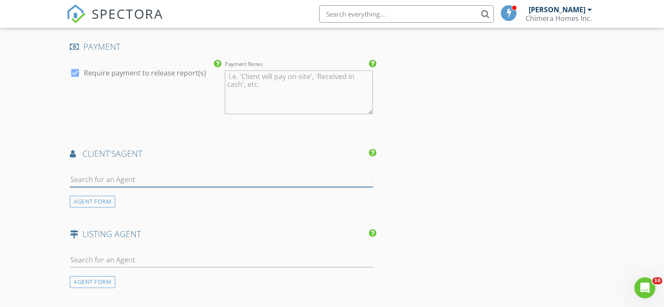
click at [175, 179] on input "text" at bounding box center [221, 179] width 303 height 14
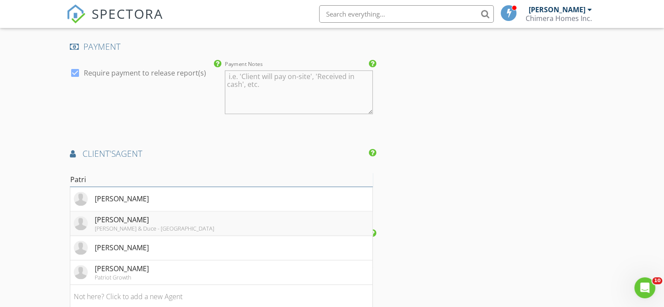
type input "Patri"
click at [134, 220] on div "Patricia Martinez" at bounding box center [155, 219] width 120 height 10
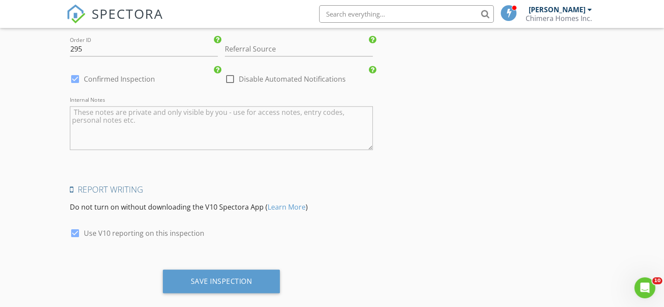
scroll to position [1461, 0]
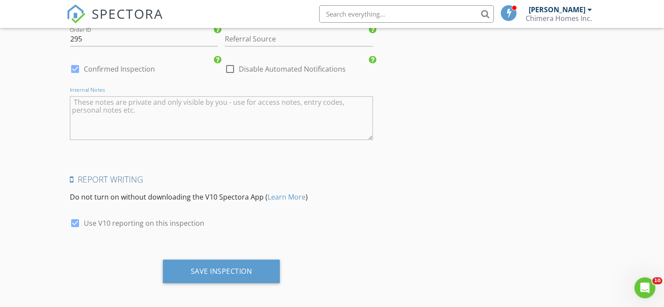
click at [131, 101] on textarea "Internal Notes" at bounding box center [221, 118] width 303 height 44
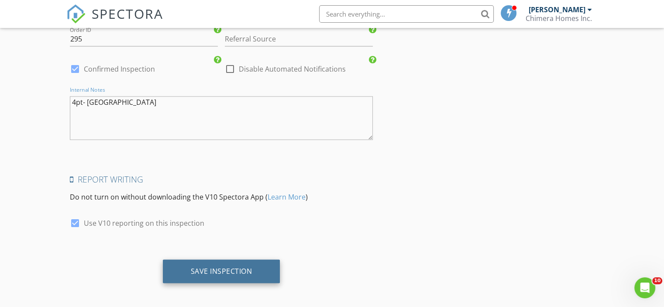
type textarea "4pt- Lake Wales"
click at [202, 261] on div "Save Inspection" at bounding box center [221, 271] width 117 height 24
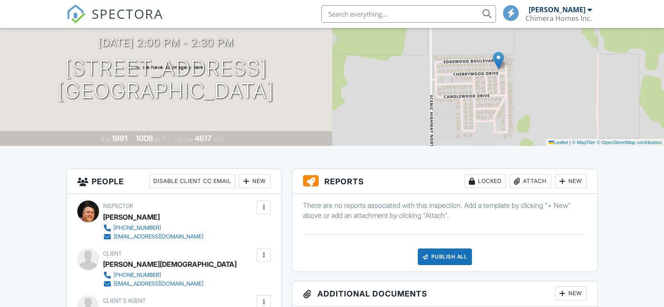
click at [564, 184] on div at bounding box center [562, 181] width 9 height 9
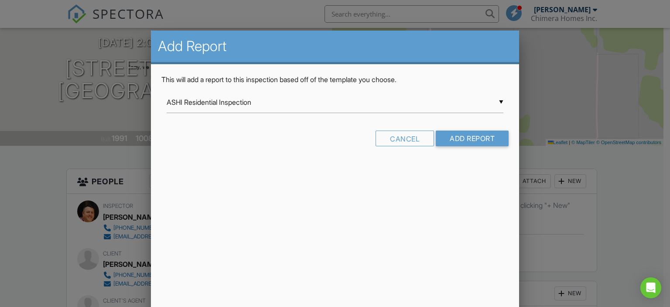
click at [305, 100] on div "▼ ASHI Residential Inspection ASHI Residential Inspection FABI Standards of Pra…" at bounding box center [335, 102] width 337 height 21
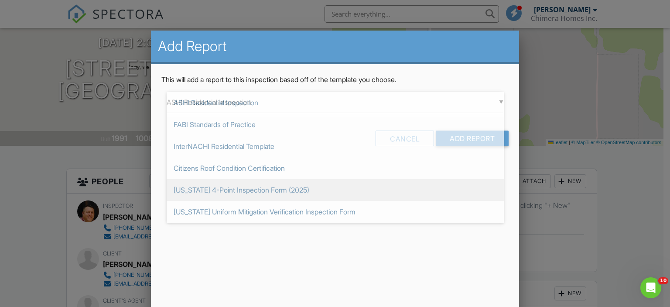
click at [265, 183] on span "Florida 4-Point Inspection Form (2025)" at bounding box center [335, 190] width 337 height 22
type input "Florida 4-Point Inspection Form (2025)"
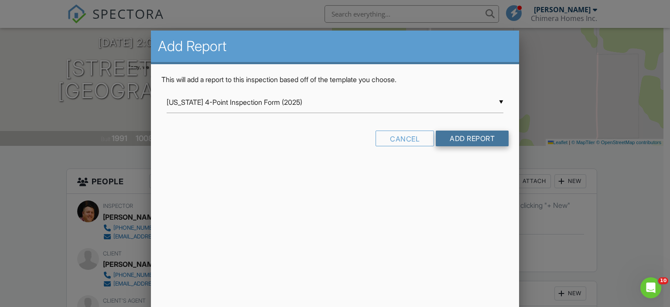
click at [467, 140] on input "Add Report" at bounding box center [472, 139] width 73 height 16
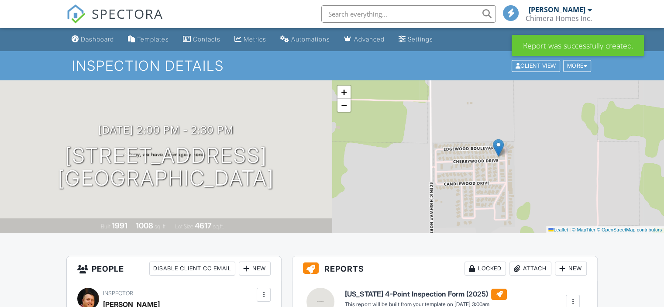
click at [103, 38] on div "Dashboard" at bounding box center [97, 38] width 33 height 7
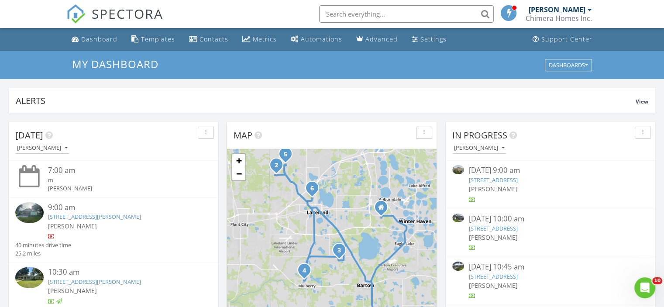
click at [365, 16] on input "text" at bounding box center [406, 13] width 175 height 17
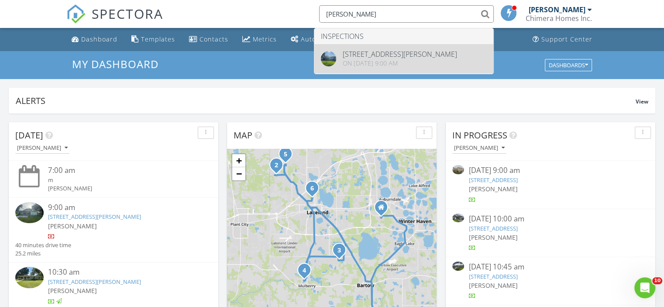
type input "koerber"
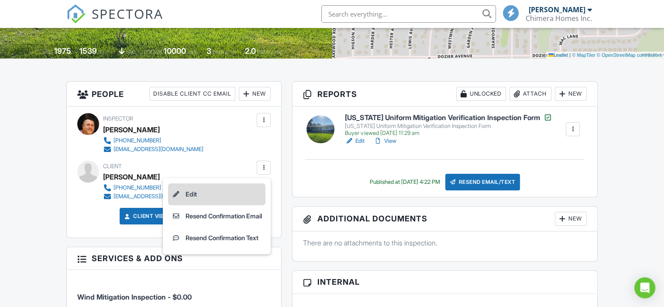
click at [220, 193] on li "Edit" at bounding box center [216, 194] width 97 height 22
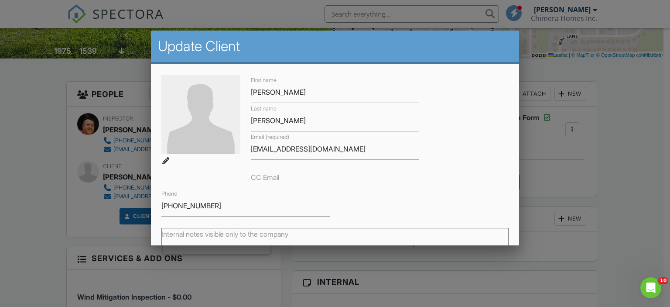
click at [269, 177] on label "CC Email" at bounding box center [265, 177] width 28 height 10
click at [269, 177] on input "CC Email" at bounding box center [335, 177] width 168 height 21
paste input "hollywoodkk23@outlook.com"
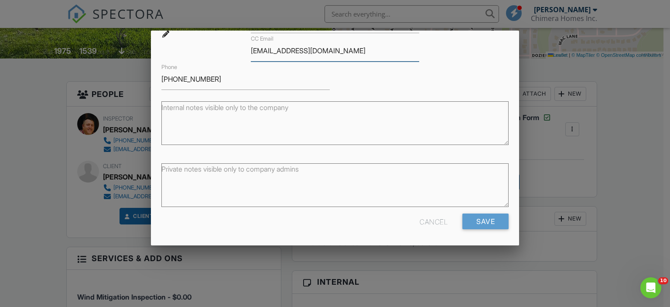
scroll to position [127, 0]
type input "hollywoodkk23@outlook.com"
click at [470, 215] on input "Save" at bounding box center [486, 221] width 46 height 16
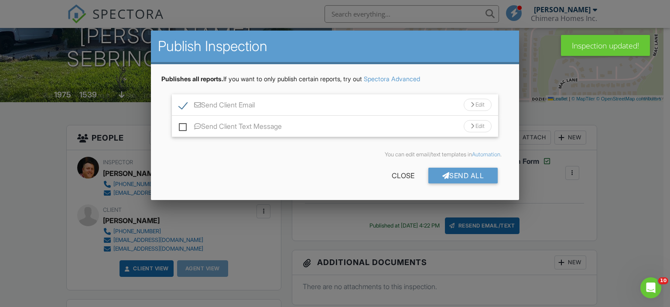
click at [183, 129] on label "Send Client Text Message" at bounding box center [230, 127] width 103 height 11
click at [183, 125] on input "Send Client Text Message" at bounding box center [182, 122] width 6 height 6
checkbox input "true"
click at [471, 176] on div "Send All" at bounding box center [464, 176] width 70 height 16
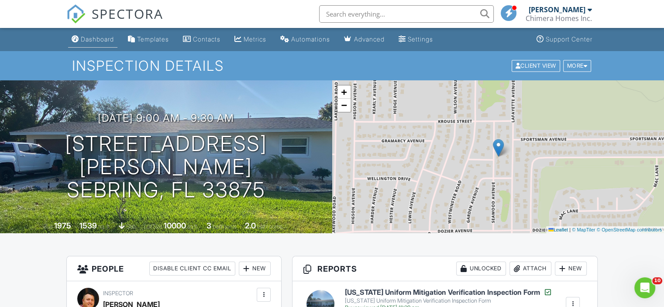
click at [103, 42] on div "Dashboard" at bounding box center [97, 38] width 33 height 7
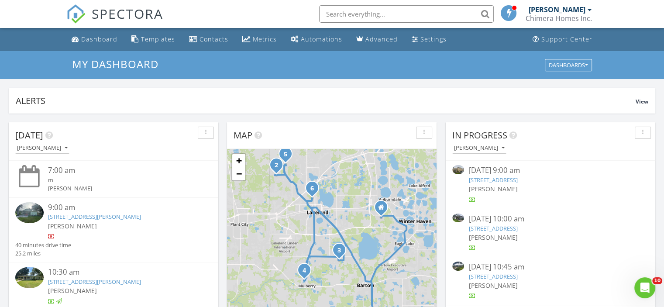
click at [541, 20] on div "Chimera Homes Inc." at bounding box center [559, 18] width 66 height 9
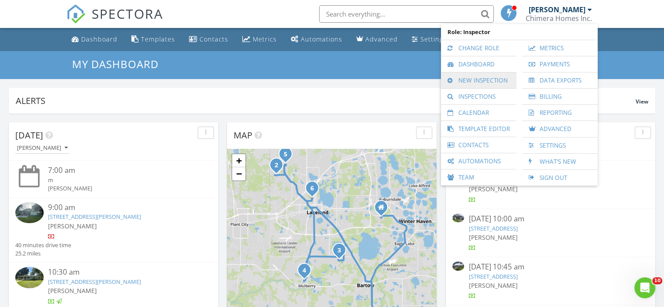
click at [475, 76] on link "New Inspection" at bounding box center [478, 80] width 67 height 16
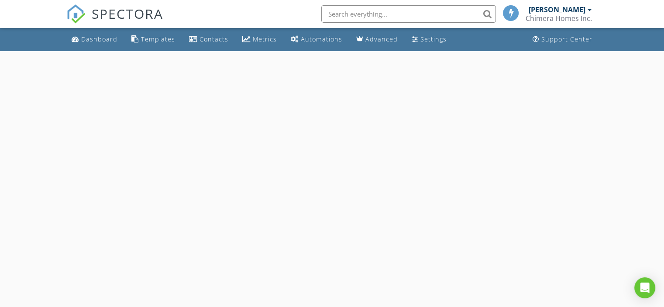
select select "7"
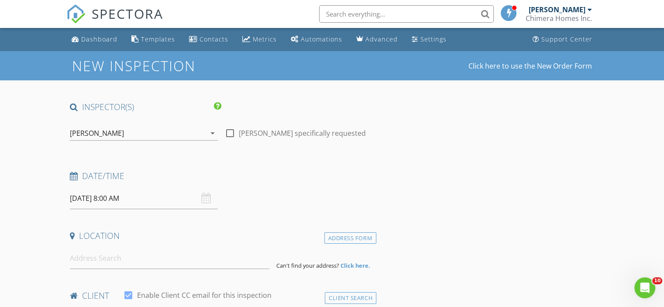
click at [144, 196] on input "[DATE] 8:00 AM" at bounding box center [144, 198] width 148 height 21
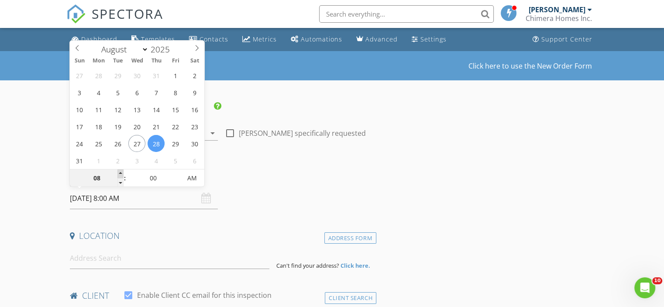
type input "09"
type input "[DATE] 9:00 AM"
click at [121, 172] on span at bounding box center [120, 173] width 6 height 9
type input "10"
type input "[DATE] 10:00 AM"
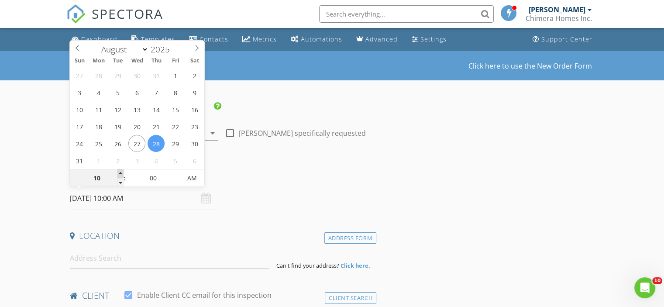
click at [121, 172] on span at bounding box center [120, 173] width 6 height 9
type input "11"
type input "[DATE] 11:00 AM"
click at [121, 172] on span at bounding box center [120, 173] width 6 height 9
type input "12"
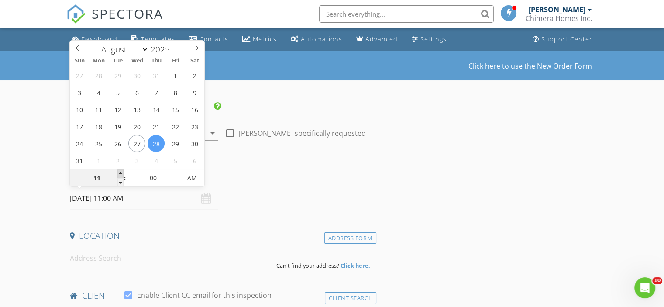
type input "08/28/2025 12:00 PM"
click at [121, 172] on span at bounding box center [120, 173] width 6 height 9
type input "01"
type input "08/28/2025 1:00 PM"
click at [121, 172] on span at bounding box center [120, 173] width 6 height 9
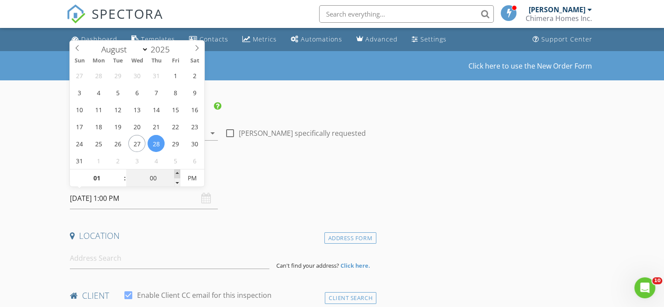
type input "05"
type input "08/28/2025 1:05 PM"
click at [179, 172] on span at bounding box center [177, 173] width 6 height 9
type input "10"
type input "08/28/2025 1:10 PM"
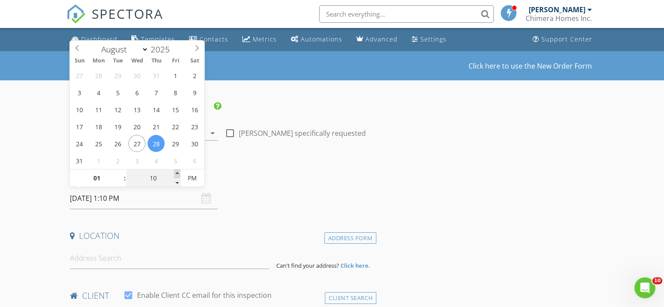
click at [179, 172] on span at bounding box center [177, 173] width 6 height 9
type input "15"
type input "08/28/2025 1:15 PM"
click at [179, 172] on span at bounding box center [177, 173] width 6 height 9
type input "20"
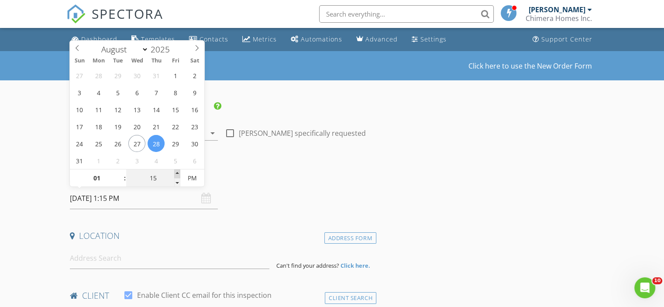
type input "08/28/2025 1:20 PM"
click at [179, 172] on span at bounding box center [177, 173] width 6 height 9
type input "15"
type input "08/28/2025 1:15 PM"
click at [176, 179] on span at bounding box center [177, 182] width 6 height 9
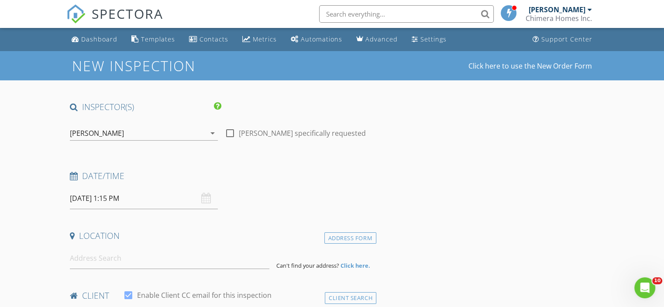
click at [258, 172] on h4 "Date/Time" at bounding box center [221, 175] width 303 height 11
click at [136, 262] on input at bounding box center [169, 258] width 199 height 21
click at [112, 261] on input at bounding box center [169, 258] width 199 height 21
paste input "1906 18th Street Northwest"
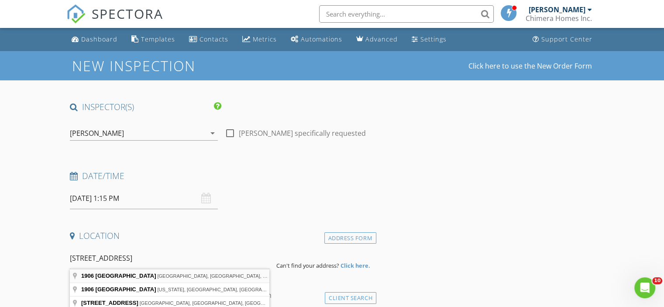
type input "1906 18th Street Northwest, Winter Haven, FL, USA"
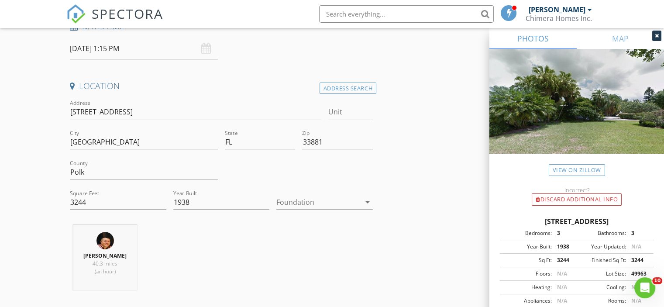
scroll to position [175, 0]
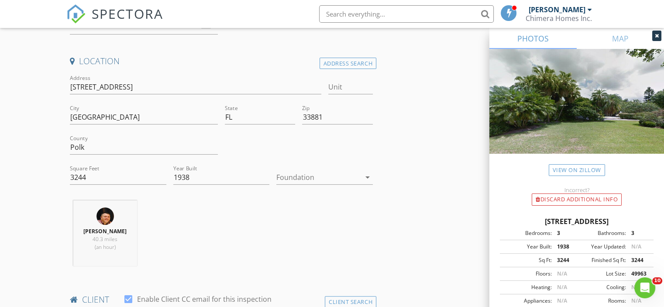
click at [655, 36] on icon at bounding box center [657, 35] width 4 height 5
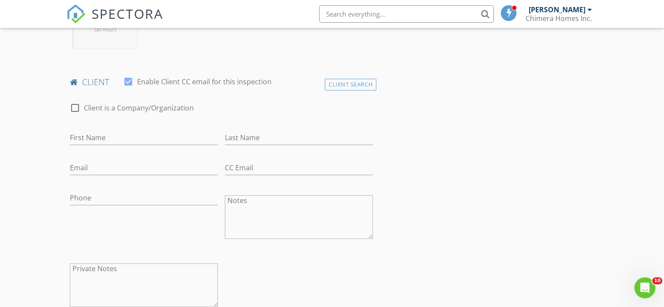
scroll to position [393, 0]
click at [136, 140] on input "First Name" at bounding box center [144, 137] width 148 height 14
click at [100, 167] on input "Email" at bounding box center [144, 167] width 148 height 14
paste input "seth7wilson@gmail.com"
type input "seth7wilson@gmail.com"
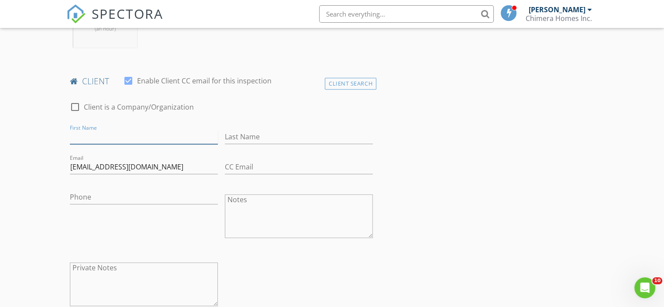
click at [100, 136] on input "First Name" at bounding box center [144, 137] width 148 height 14
type input "Seth"
type input "Wilson"
click at [95, 197] on input "Phone" at bounding box center [144, 197] width 148 height 14
paste input "802-310-5636"
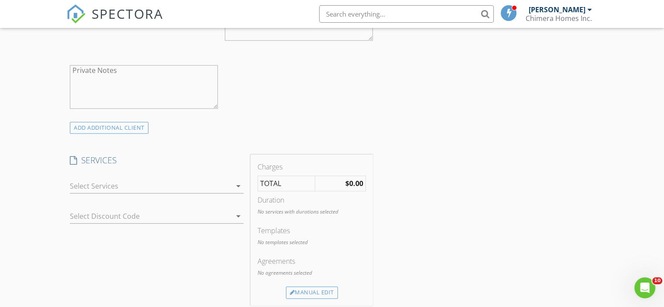
scroll to position [611, 0]
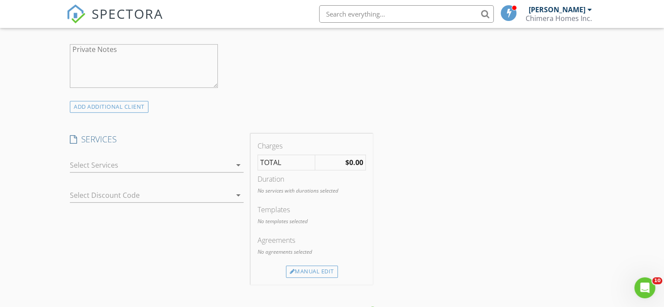
type input "802-310-5636"
click at [143, 165] on div at bounding box center [151, 165] width 162 height 14
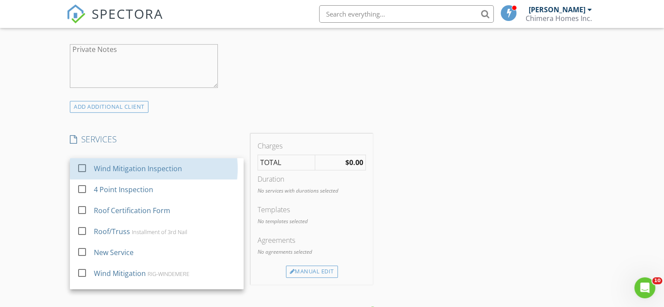
click at [143, 165] on div "Wind Mitigation Inspection" at bounding box center [138, 168] width 88 height 10
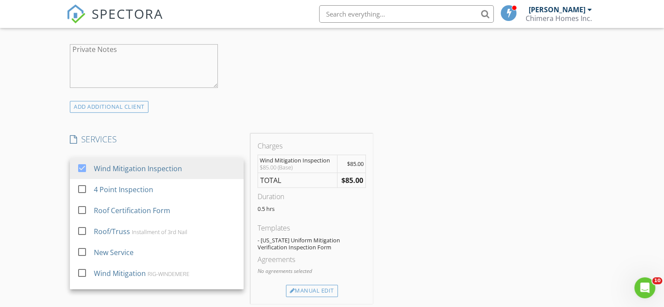
click at [169, 136] on h4 "SERVICES" at bounding box center [157, 139] width 174 height 11
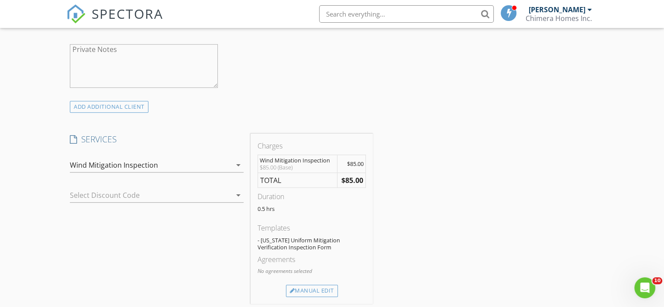
click at [142, 193] on div at bounding box center [144, 195] width 149 height 14
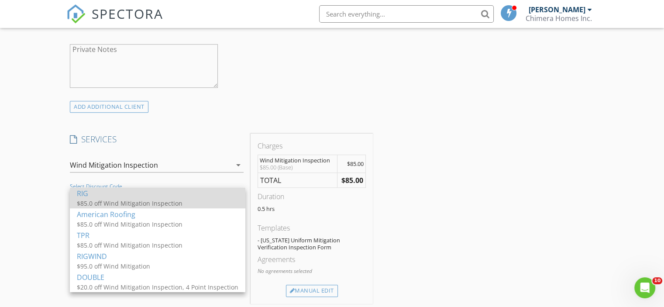
click at [140, 199] on div "$85.0 off Wind Mitigation Inspection" at bounding box center [158, 203] width 162 height 9
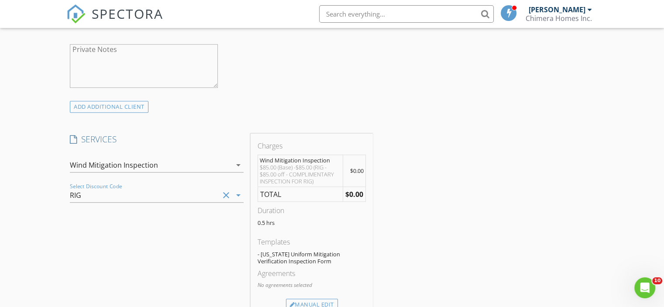
click at [187, 138] on h4 "SERVICES" at bounding box center [157, 139] width 174 height 11
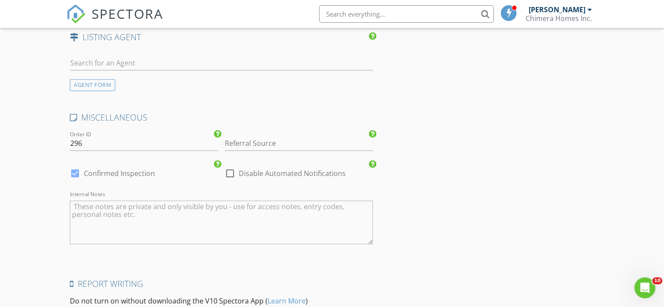
scroll to position [1179, 0]
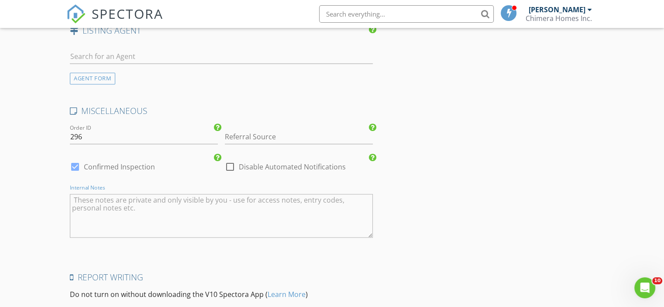
click at [148, 204] on textarea "Internal Notes" at bounding box center [221, 216] width 303 height 44
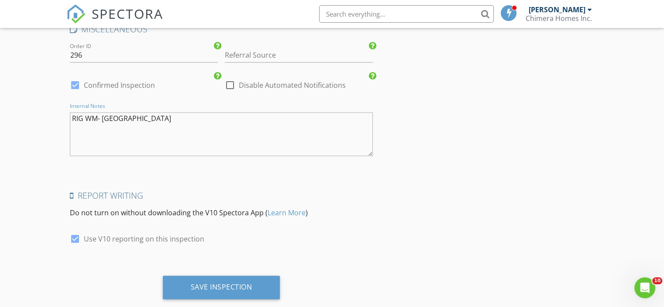
scroll to position [1266, 0]
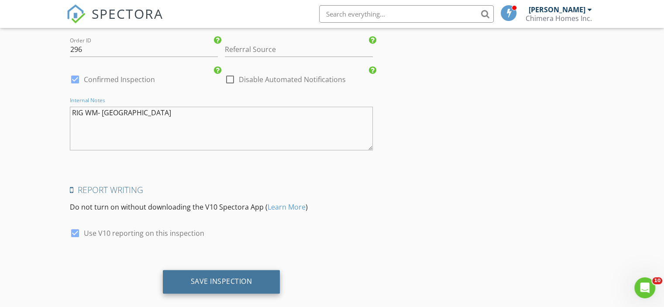
type textarea "RIG WM- [GEOGRAPHIC_DATA]"
click at [199, 279] on div "Save Inspection" at bounding box center [222, 281] width 62 height 9
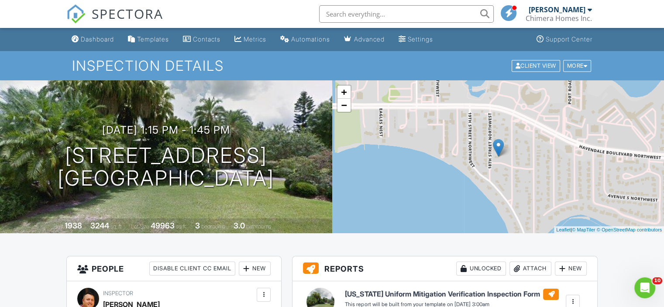
click at [550, 16] on div "Chimera Homes Inc." at bounding box center [559, 18] width 66 height 9
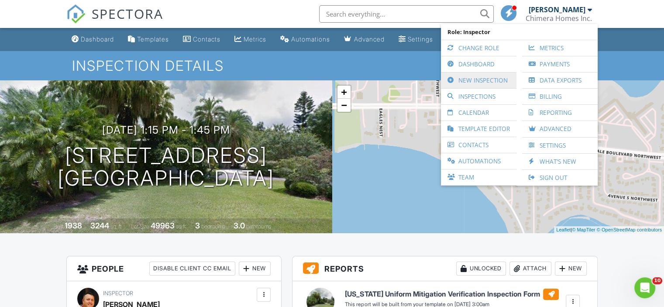
click at [481, 83] on link "New Inspection" at bounding box center [478, 80] width 67 height 16
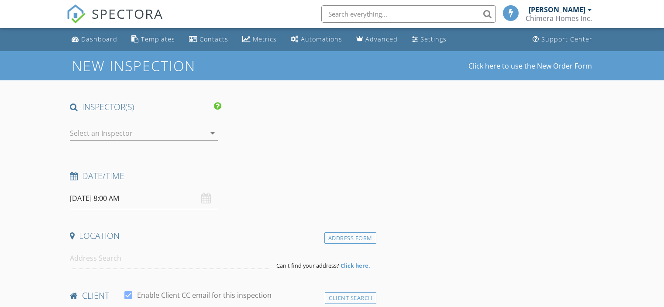
select select "7"
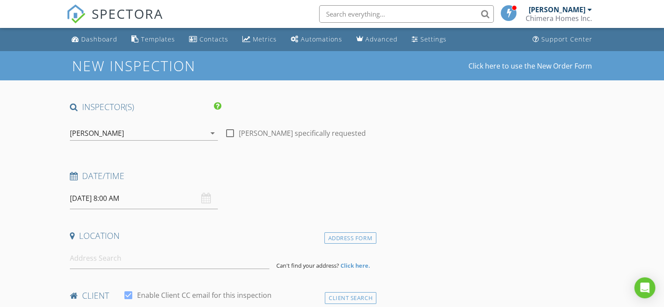
click at [142, 200] on input "[DATE] 8:00 AM" at bounding box center [144, 198] width 148 height 21
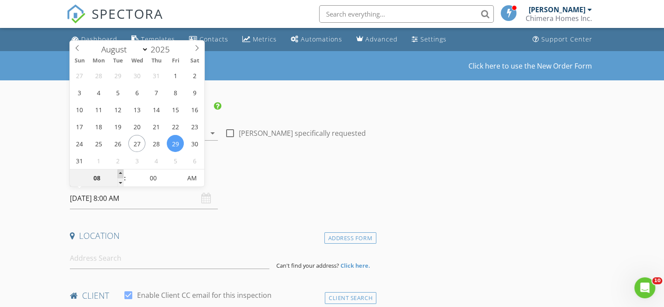
type input "[DATE] 9:00 AM"
type input "09"
click at [118, 172] on span at bounding box center [120, 173] width 6 height 9
type input "[DATE] 10:00 AM"
type input "10"
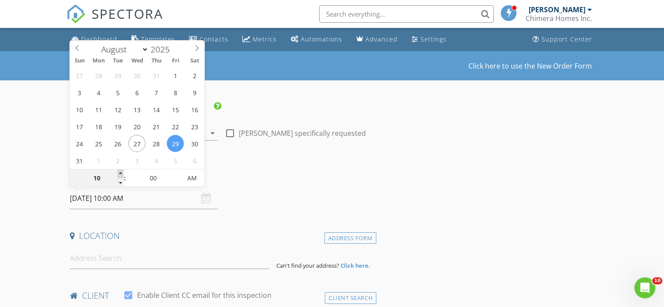
click at [118, 172] on span at bounding box center [120, 173] width 6 height 9
type input "[DATE] 11:00 AM"
type input "11"
click at [118, 172] on span at bounding box center [120, 173] width 6 height 9
type input "[DATE] 11:05 AM"
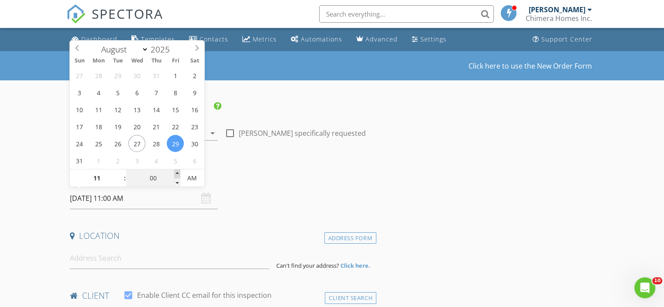
type input "05"
click at [178, 173] on span at bounding box center [177, 173] width 6 height 9
type input "[DATE] 11:10 AM"
type input "10"
click at [178, 173] on span at bounding box center [177, 173] width 6 height 9
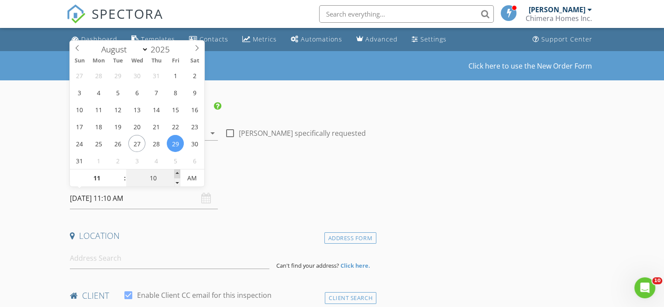
type input "08/29/2025 11:15 AM"
type input "15"
click at [178, 173] on span at bounding box center [177, 173] width 6 height 9
type input "08/29/2025 11:20 AM"
type input "20"
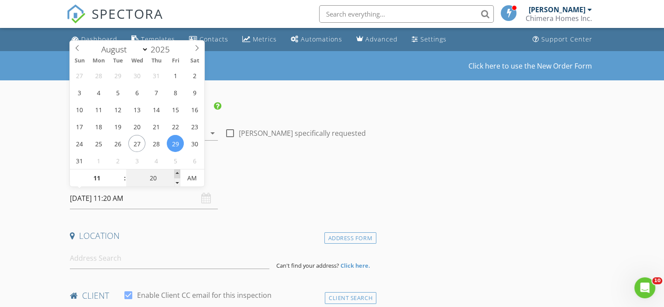
click at [178, 173] on span at bounding box center [177, 173] width 6 height 9
type input "08/29/2025 11:25 AM"
type input "25"
click at [178, 173] on span at bounding box center [177, 173] width 6 height 9
type input "[DATE] 11:30 AM"
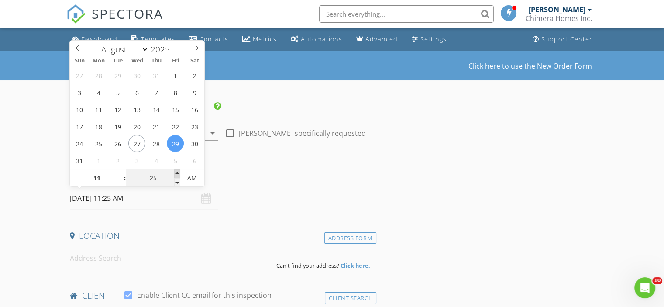
type input "30"
click at [178, 173] on span at bounding box center [177, 173] width 6 height 9
click at [251, 189] on div "Date/Time 08/29/2025 11:30 AM" at bounding box center [221, 189] width 310 height 39
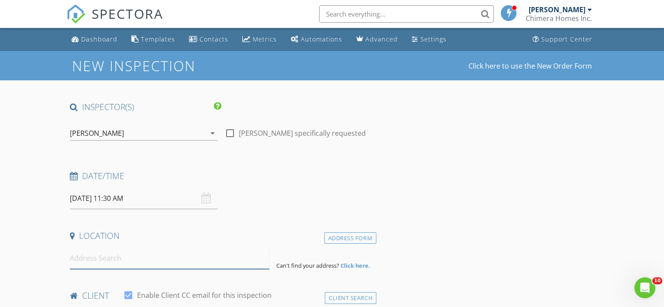
click at [143, 255] on input at bounding box center [169, 258] width 199 height 21
click at [124, 260] on input at bounding box center [169, 258] width 199 height 21
paste input "1322 Cinnamon Way West"
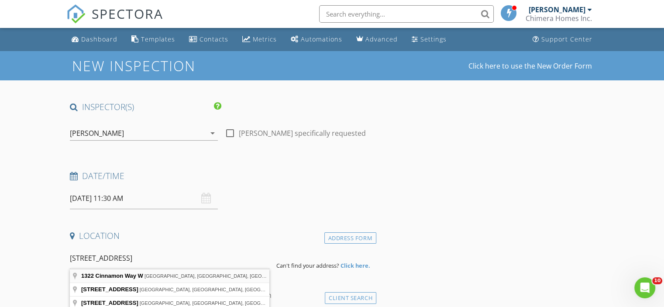
type input "1322 Cinnamon Way W, Lakeland, FL, USA"
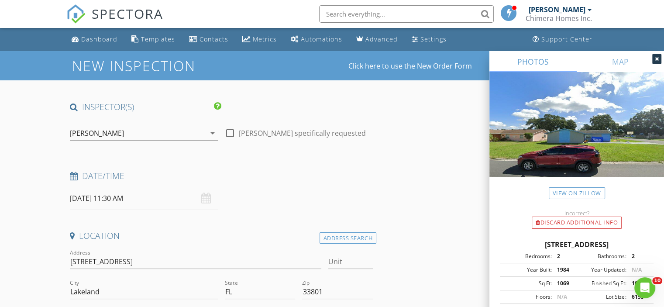
click at [655, 61] on icon at bounding box center [657, 58] width 4 height 5
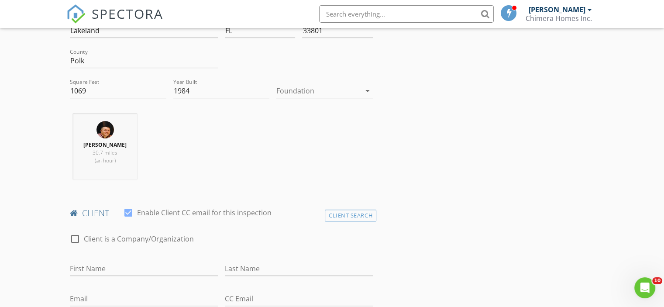
scroll to position [262, 0]
click at [134, 261] on input "First Name" at bounding box center [144, 268] width 148 height 14
type input "Pamela"
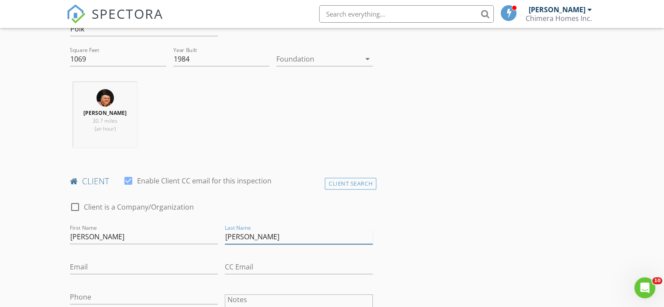
scroll to position [393, 0]
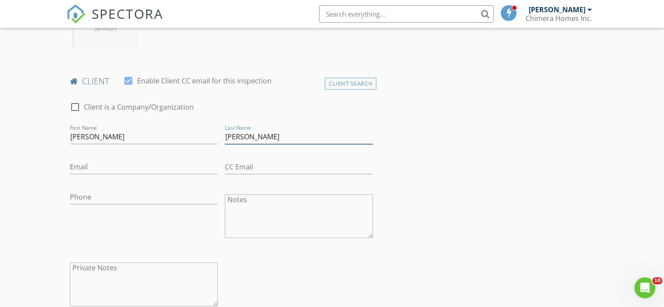
type input "Jankowski"
click at [97, 167] on input "Email" at bounding box center [144, 167] width 148 height 14
paste input "padamstiger6@gmail.com"
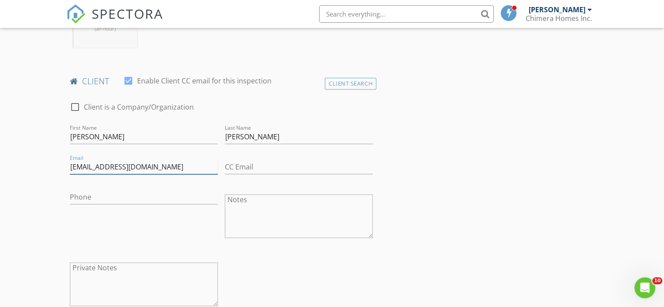
type input "padamstiger6@gmail.com"
click at [105, 185] on div "Phone" at bounding box center [144, 199] width 148 height 28
click at [99, 195] on input "Phone" at bounding box center [144, 197] width 148 height 14
click at [96, 195] on input "Phone" at bounding box center [144, 197] width 148 height 14
paste input "863-398-1630"
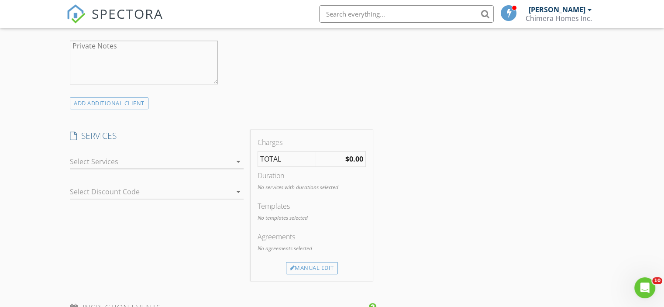
scroll to position [655, 0]
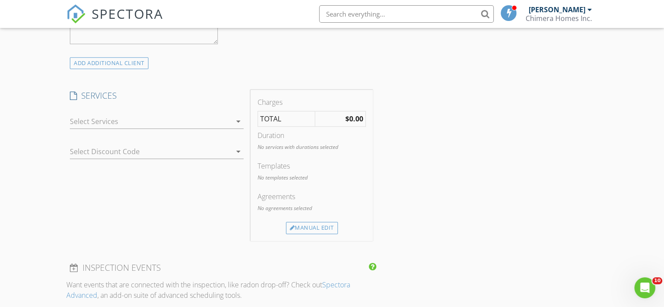
type input "863-398-1630"
click at [136, 117] on div at bounding box center [151, 121] width 162 height 14
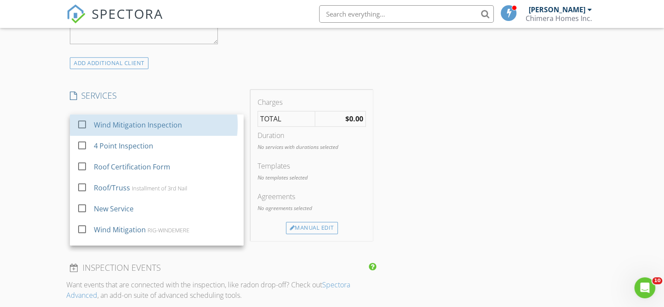
click at [136, 117] on div "Wind Mitigation Inspection" at bounding box center [165, 124] width 143 height 17
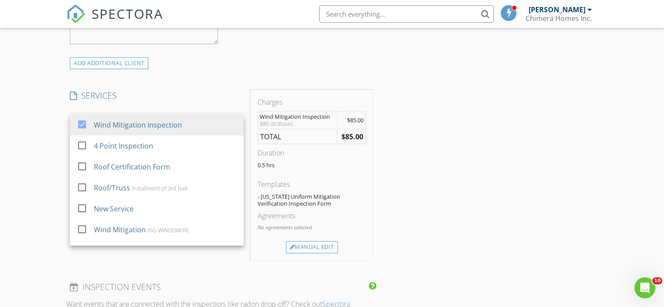
click at [154, 101] on div "SERVICES check_box Wind Mitigation Inspection check_box_outline_blank 4 Point I…" at bounding box center [156, 175] width 181 height 170
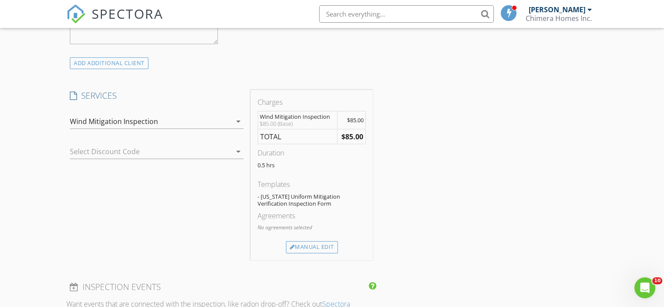
click at [133, 151] on div at bounding box center [144, 151] width 149 height 14
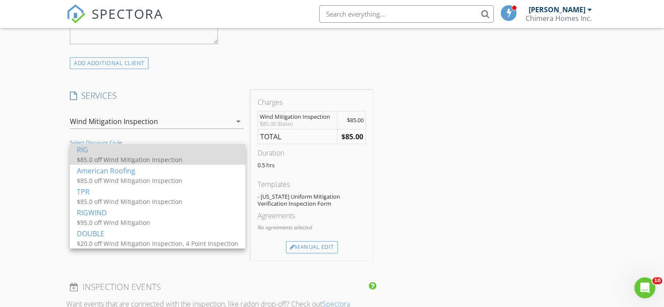
click at [126, 157] on div "$85.0 off Wind Mitigation Inspection" at bounding box center [158, 159] width 162 height 9
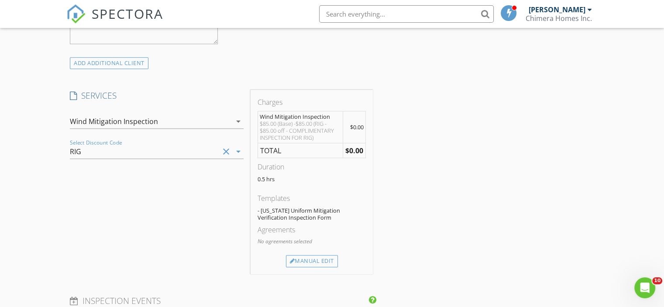
click at [175, 91] on h4 "SERVICES" at bounding box center [157, 95] width 174 height 11
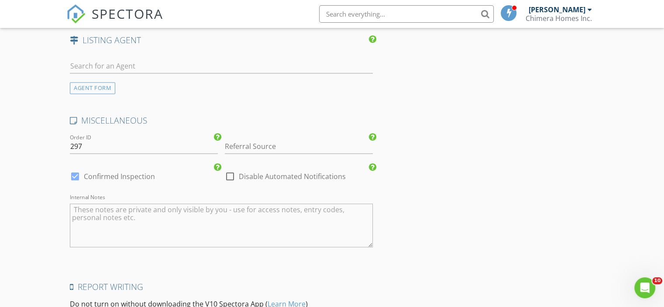
scroll to position [1179, 0]
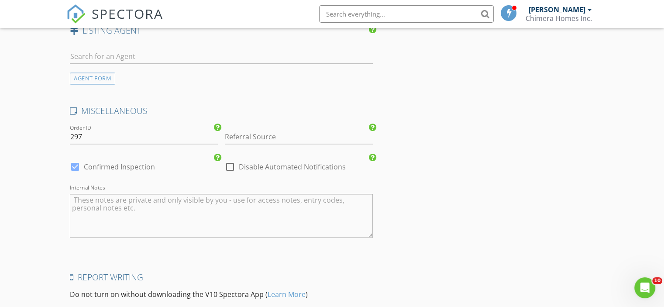
click at [138, 205] on textarea "Internal Notes" at bounding box center [221, 216] width 303 height 44
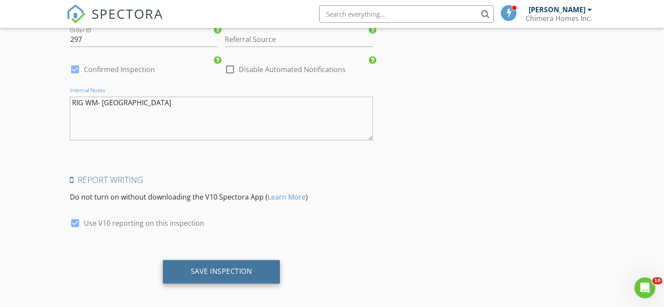
scroll to position [1277, 0]
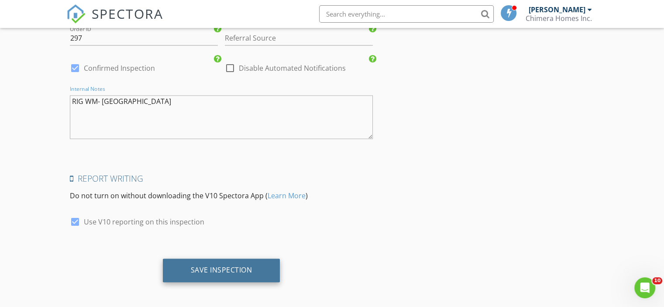
type textarea "RIG WM- Lakeland"
click at [215, 269] on div "Save Inspection" at bounding box center [222, 269] width 62 height 9
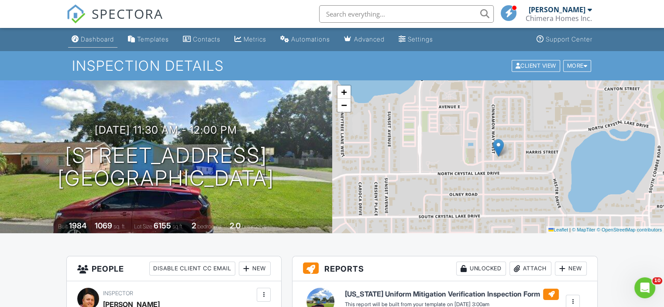
click at [97, 36] on div "Dashboard" at bounding box center [97, 38] width 33 height 7
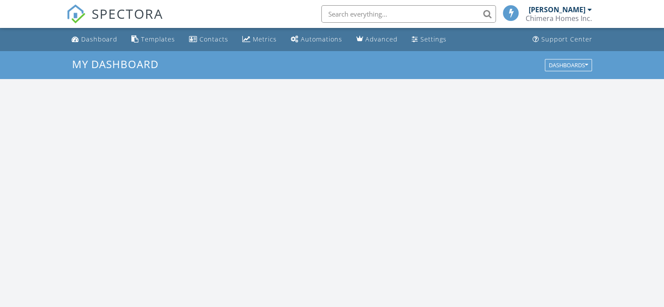
scroll to position [808, 677]
